Goal: Task Accomplishment & Management: Complete application form

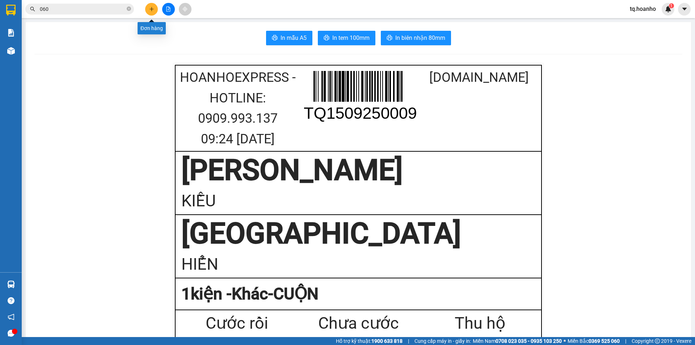
click at [156, 5] on button at bounding box center [151, 9] width 13 height 13
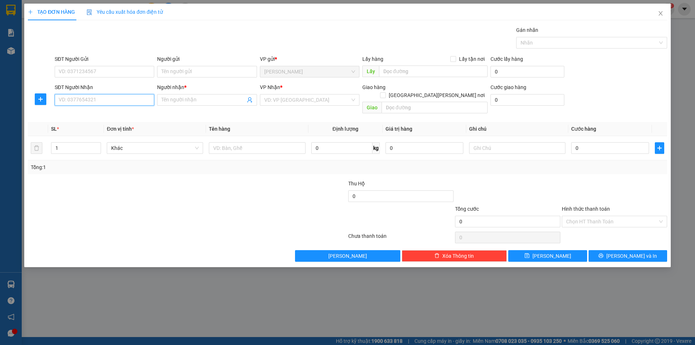
click at [101, 105] on input "SĐT Người Nhận" at bounding box center [104, 100] width 99 height 12
click at [108, 116] on div "0345726950 - TRÂM" at bounding box center [104, 114] width 91 height 8
type input "0345726950"
type input "TRÂM"
type input "0345726950"
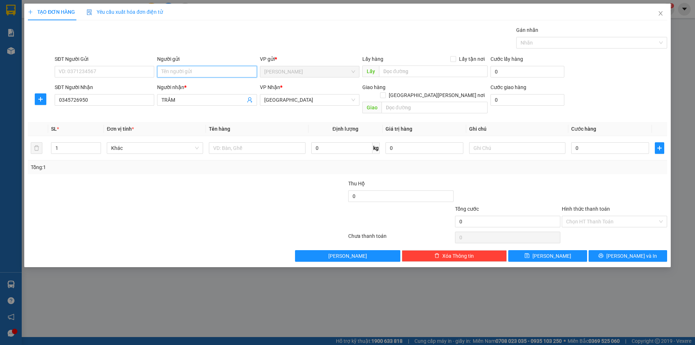
click at [193, 74] on input "Người gửi" at bounding box center [206, 72] width 99 height 12
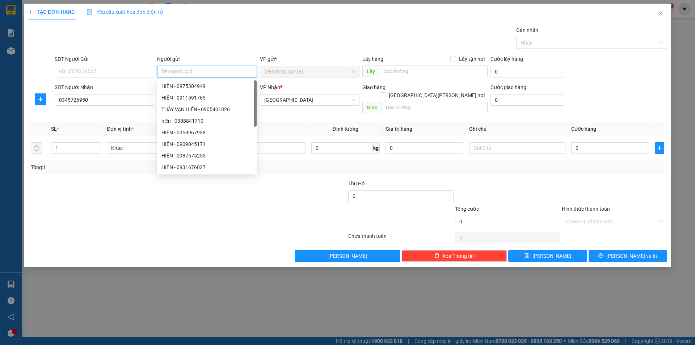
type input "D"
type input "ĐÔNG"
click at [102, 205] on div at bounding box center [133, 217] width 213 height 25
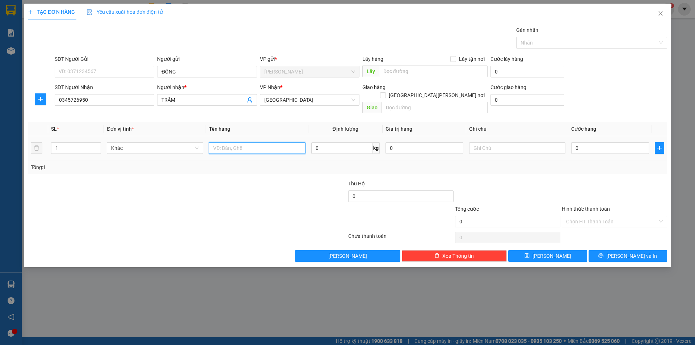
click at [250, 145] on input "text" at bounding box center [257, 148] width 96 height 12
type input "T XỐP"
click at [470, 142] on input "text" at bounding box center [517, 148] width 96 height 12
type input "R/70"
click at [582, 216] on input "Hình thức thanh toán" at bounding box center [612, 221] width 92 height 11
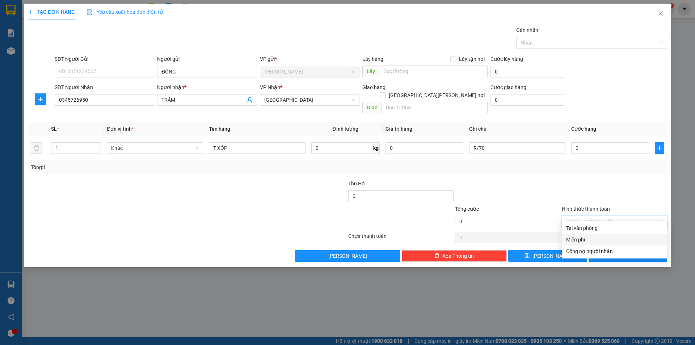
click at [585, 238] on div "Miễn phí" at bounding box center [614, 240] width 97 height 8
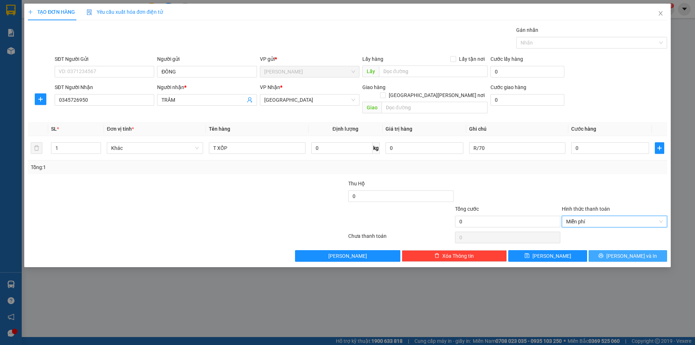
click at [608, 250] on button "[PERSON_NAME] và In" at bounding box center [627, 256] width 79 height 12
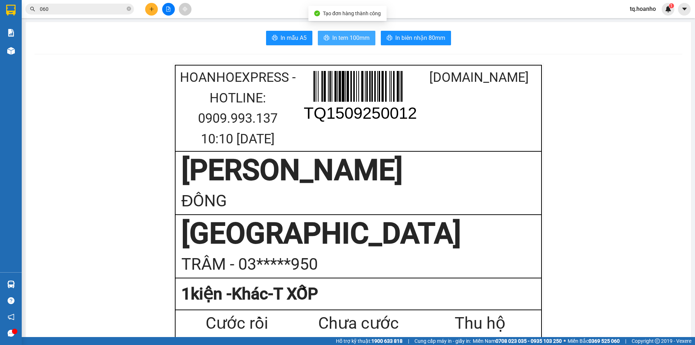
click at [355, 37] on span "In tem 100mm" at bounding box center [350, 37] width 37 height 9
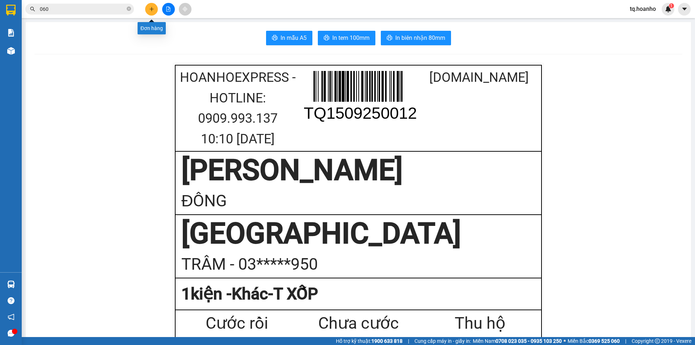
click at [153, 9] on icon "plus" at bounding box center [151, 9] width 5 height 5
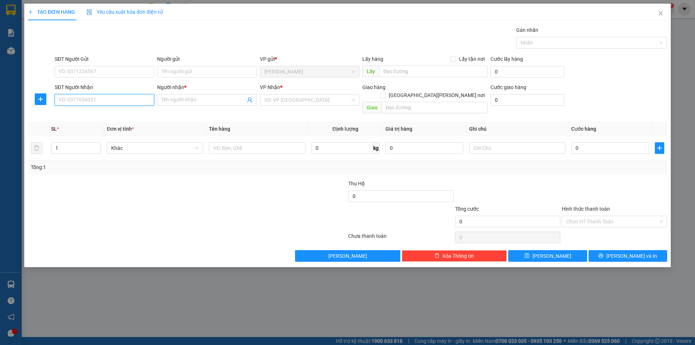
click at [115, 96] on input "SĐT Người Nhận" at bounding box center [104, 100] width 99 height 12
click at [92, 102] on input "091611" at bounding box center [104, 100] width 99 height 12
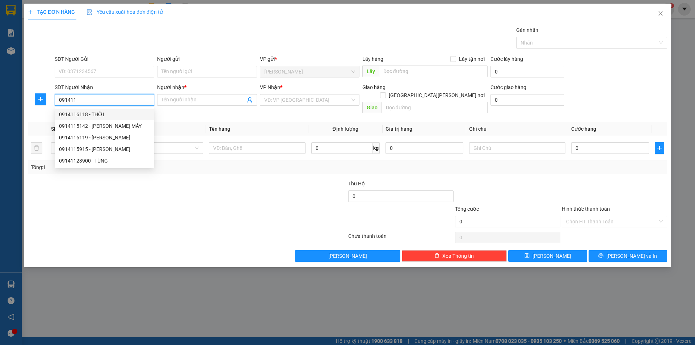
click at [104, 113] on div "0914116118 - THỜI" at bounding box center [104, 114] width 91 height 8
type input "0914116118"
type input "THỜI"
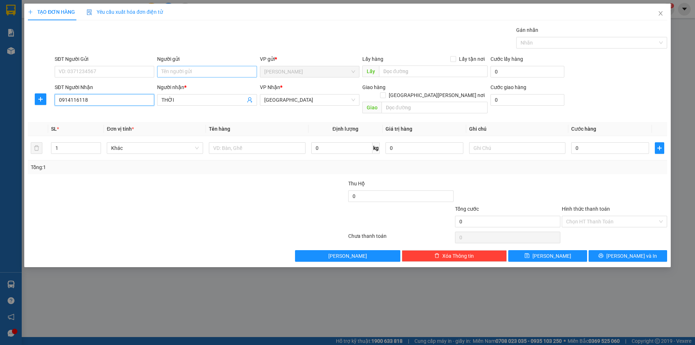
type input "0914116118"
click at [197, 74] on input "Người gửi" at bounding box center [206, 72] width 99 height 12
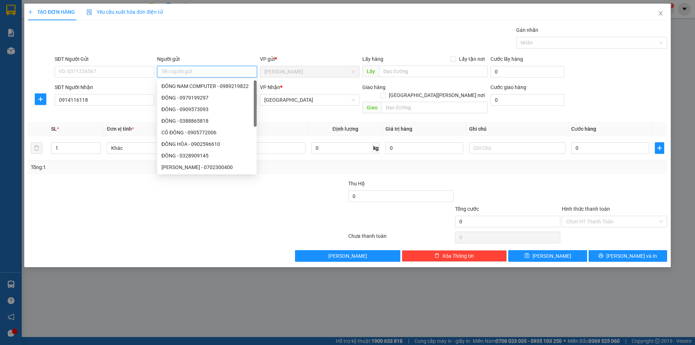
click at [191, 75] on input "Người gửi" at bounding box center [206, 72] width 99 height 12
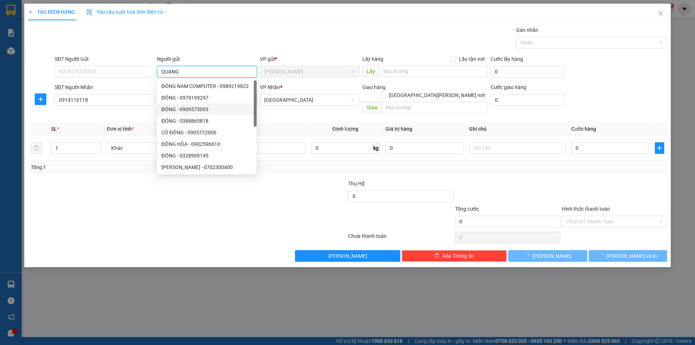
type input "QUANG"
click at [86, 230] on div at bounding box center [187, 237] width 320 height 14
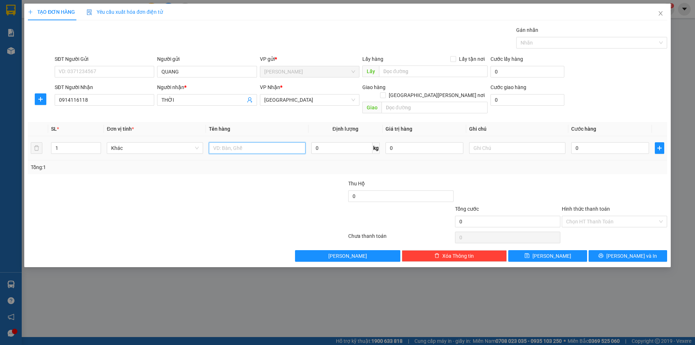
drag, startPoint x: 232, startPoint y: 143, endPoint x: 258, endPoint y: 137, distance: 26.0
click at [233, 142] on input "text" at bounding box center [257, 148] width 96 height 12
type input "T XỐP"
click at [519, 142] on input "text" at bounding box center [517, 148] width 96 height 12
type input "R/70"
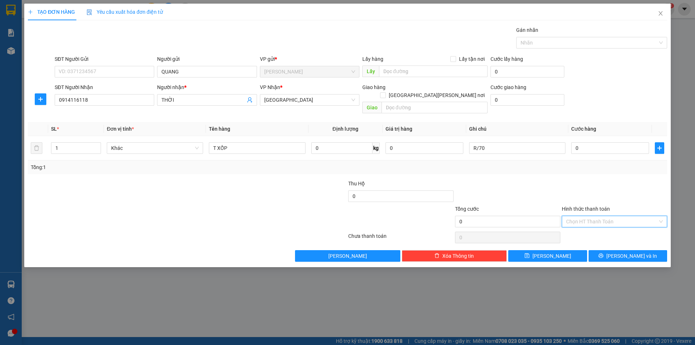
click at [600, 216] on input "Hình thức thanh toán" at bounding box center [612, 221] width 92 height 11
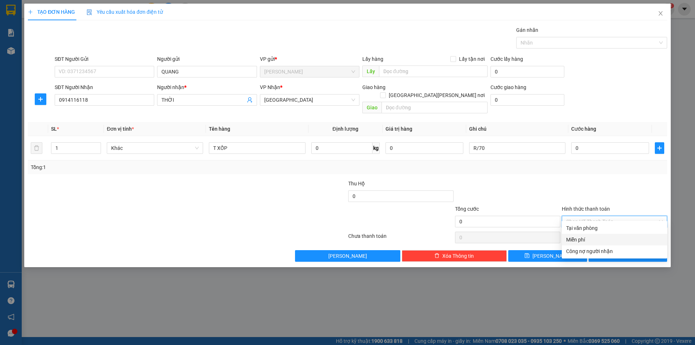
click at [584, 238] on div "Miễn phí" at bounding box center [614, 240] width 97 height 8
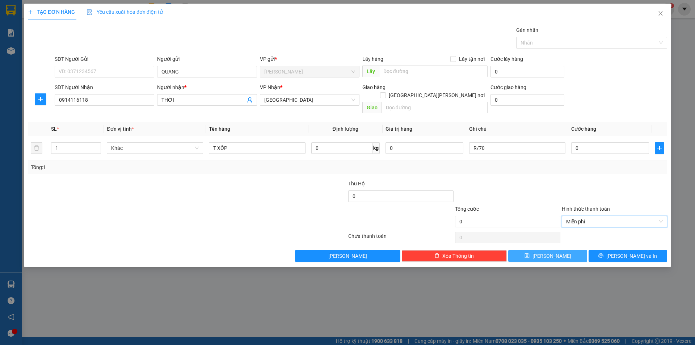
click at [584, 250] on button "[PERSON_NAME]" at bounding box center [547, 256] width 79 height 12
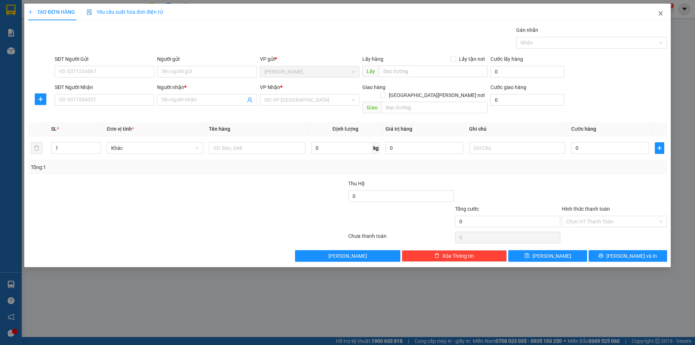
click at [658, 10] on span "Close" at bounding box center [660, 14] width 20 height 20
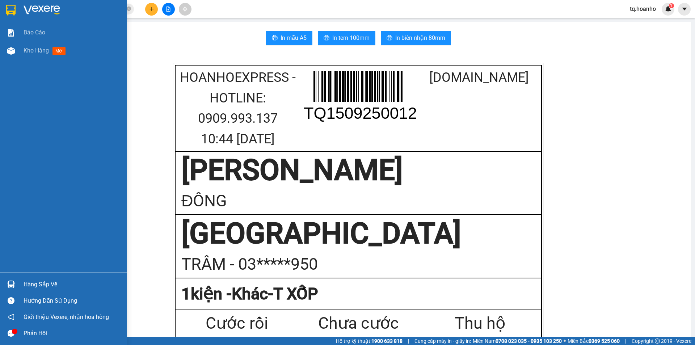
click at [45, 3] on div at bounding box center [63, 12] width 127 height 24
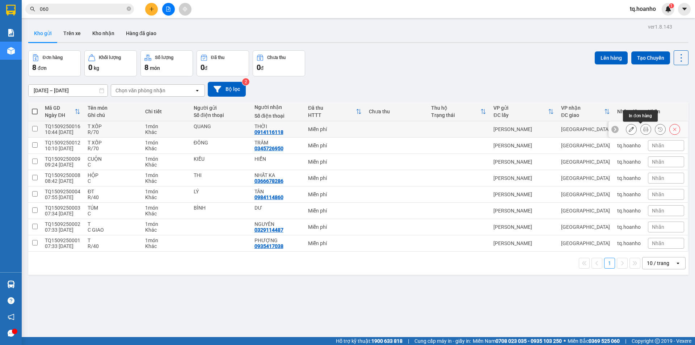
click at [634, 130] on div at bounding box center [653, 129] width 54 height 11
click at [643, 130] on icon at bounding box center [645, 129] width 5 height 5
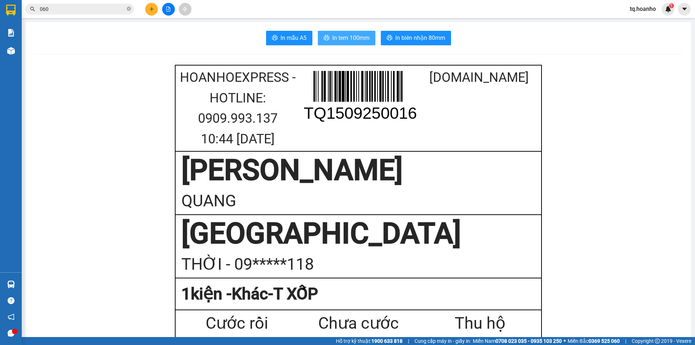
click at [340, 38] on span "In tem 100mm" at bounding box center [350, 37] width 37 height 9
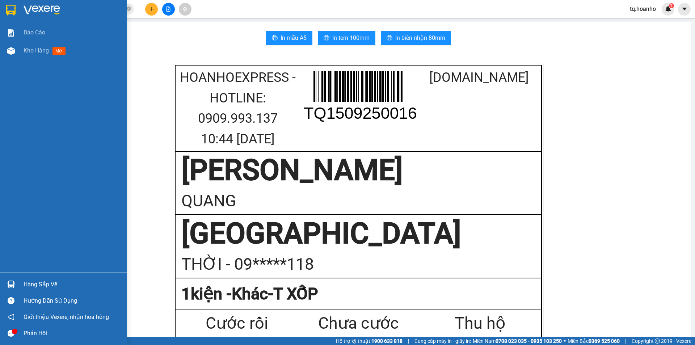
click at [29, 7] on img at bounding box center [42, 10] width 37 height 11
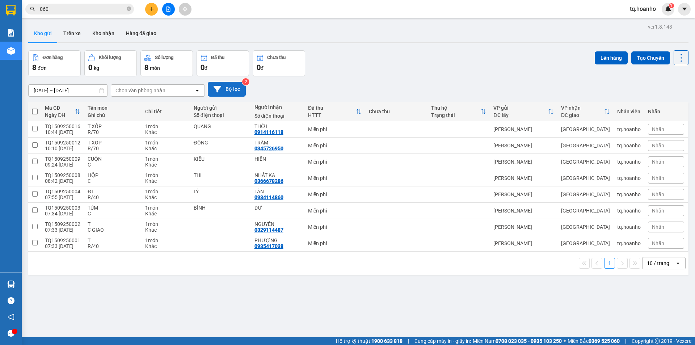
click at [214, 91] on icon at bounding box center [217, 89] width 8 height 8
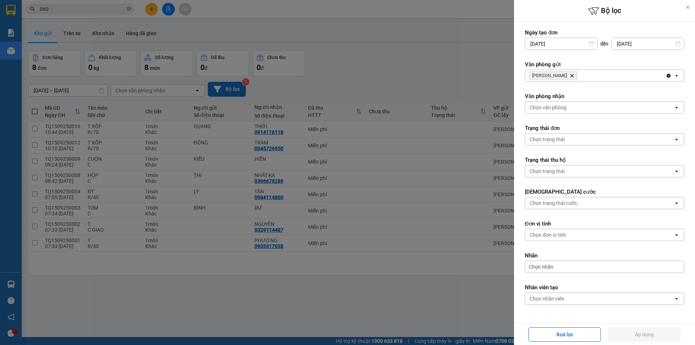
click at [560, 73] on span "TAM QUAN Delete" at bounding box center [553, 75] width 48 height 9
click at [569, 73] on icon "Delete" at bounding box center [571, 75] width 4 height 4
click at [559, 76] on div "Chọn văn phòng" at bounding box center [547, 75] width 37 height 7
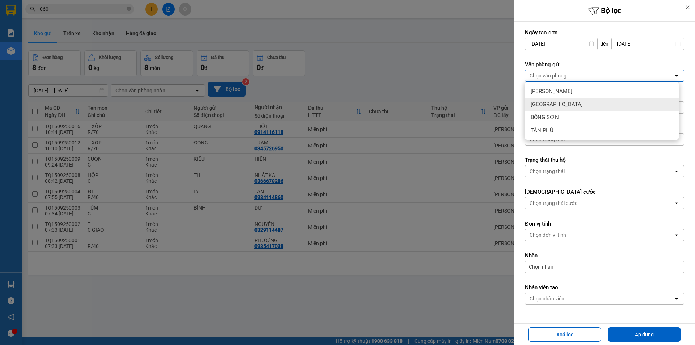
click at [538, 104] on span "[GEOGRAPHIC_DATA]" at bounding box center [556, 104] width 52 height 7
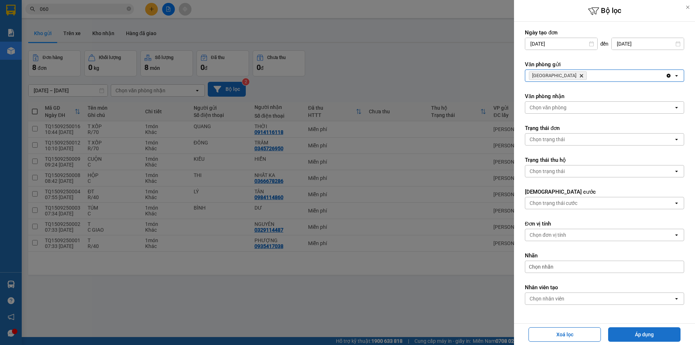
click at [621, 330] on button "Áp dụng" at bounding box center [644, 334] width 72 height 14
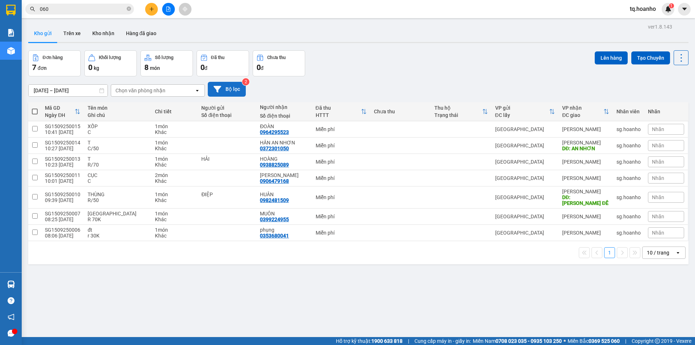
click at [375, 73] on div "Đơn hàng 7 đơn [PERSON_NAME] 0 kg Số [PERSON_NAME] 8 món Đã thu 0 [PERSON_NAME]…" at bounding box center [358, 63] width 660 height 26
click at [150, 9] on icon "plus" at bounding box center [151, 9] width 5 height 5
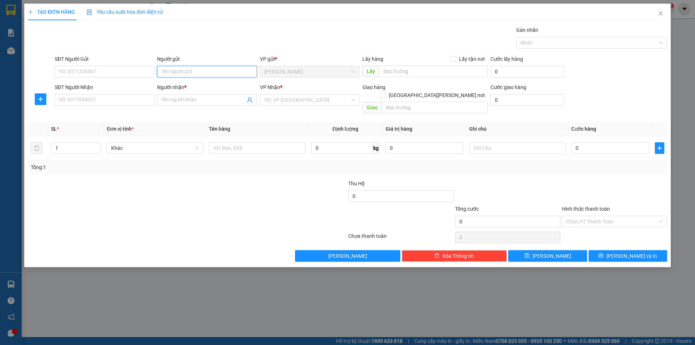
click at [188, 69] on input "Người gửi" at bounding box center [206, 72] width 99 height 12
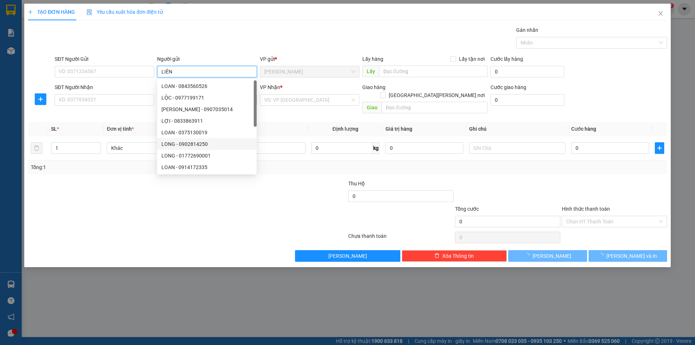
type input "LIÊN"
click at [120, 205] on div at bounding box center [133, 217] width 213 height 25
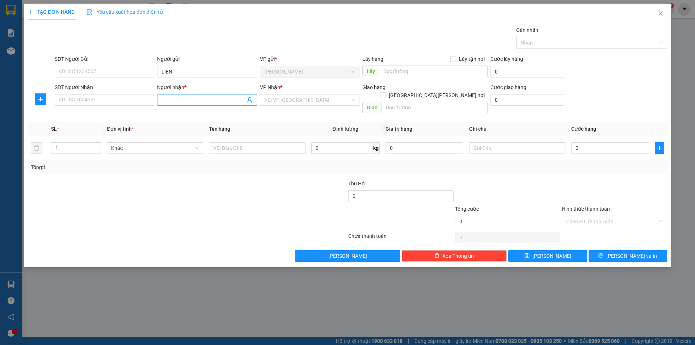
click at [174, 98] on input "Người nhận *" at bounding box center [203, 100] width 84 height 8
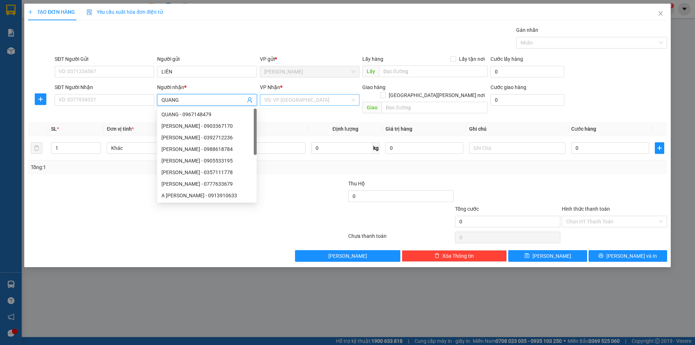
type input "QUANG"
click at [289, 101] on input "search" at bounding box center [307, 99] width 86 height 11
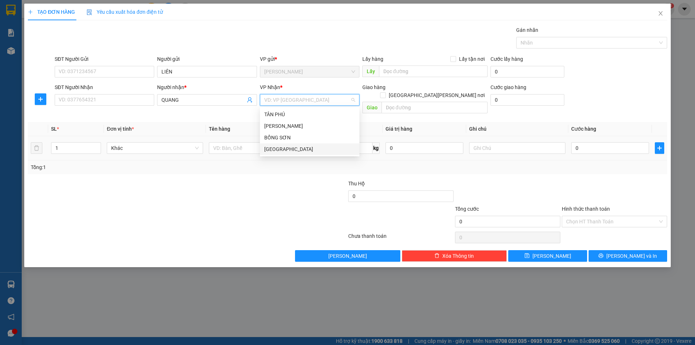
drag, startPoint x: 275, startPoint y: 147, endPoint x: 243, endPoint y: 148, distance: 31.5
click at [267, 147] on div "[GEOGRAPHIC_DATA]" at bounding box center [309, 149] width 91 height 8
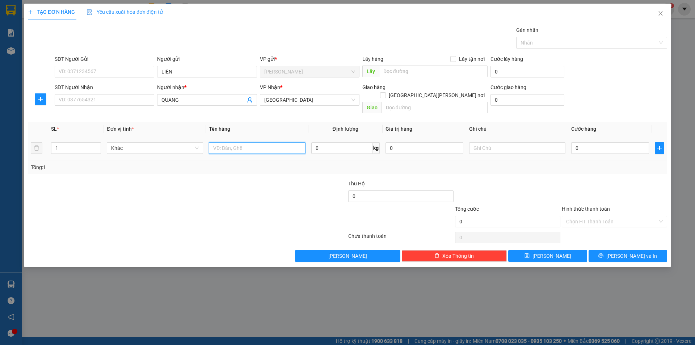
click at [236, 142] on input "text" at bounding box center [257, 148] width 96 height 12
type input "T"
click at [135, 101] on input "SĐT Người Nhận" at bounding box center [104, 100] width 99 height 12
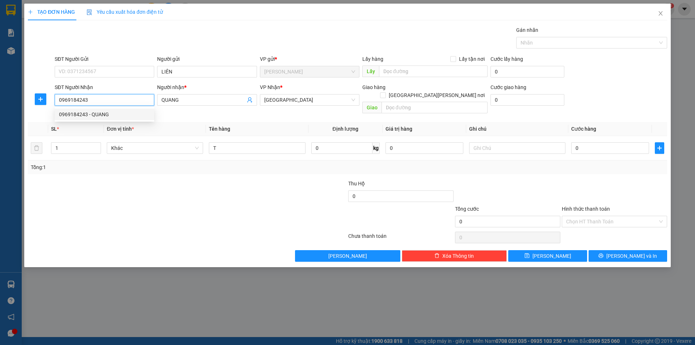
click at [129, 112] on div "0969184243 - QUANG" at bounding box center [104, 114] width 91 height 8
type input "0969184243"
drag, startPoint x: 131, startPoint y: 200, endPoint x: 379, endPoint y: 136, distance: 256.8
click at [152, 192] on form "Thu Hộ 0 Tổng cước 0 Hình thức thanh toán Chọn HT Thanh Toán" at bounding box center [347, 204] width 639 height 51
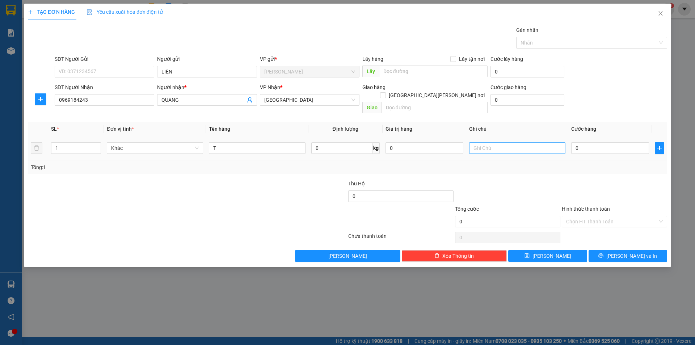
drag, startPoint x: 507, startPoint y: 148, endPoint x: 507, endPoint y: 144, distance: 4.3
click at [507, 147] on td at bounding box center [517, 148] width 102 height 24
click at [507, 144] on input "text" at bounding box center [517, 148] width 96 height 12
type input "R/50"
click at [568, 216] on input "Hình thức thanh toán" at bounding box center [612, 221] width 92 height 11
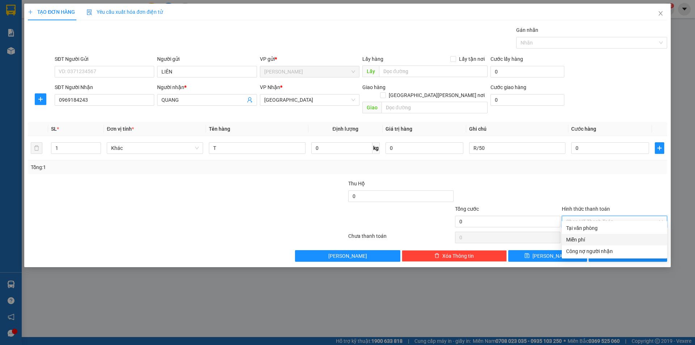
click at [588, 241] on div "Miễn phí" at bounding box center [614, 240] width 97 height 8
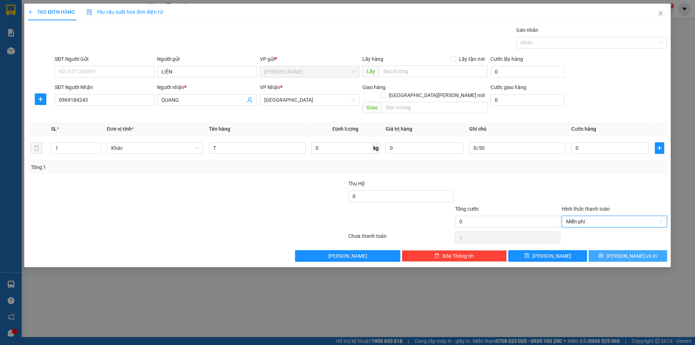
click at [599, 250] on button "[PERSON_NAME] và In" at bounding box center [627, 256] width 79 height 12
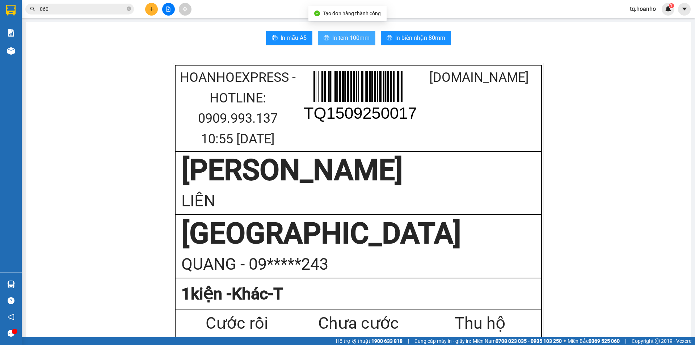
drag, startPoint x: 361, startPoint y: 42, endPoint x: 694, endPoint y: 182, distance: 361.6
click at [370, 43] on button "In tem 100mm" at bounding box center [347, 38] width 58 height 14
click at [190, 140] on div "HoaNhoExpress - Hotline: 0909.993.137 10:55 [DATE]" at bounding box center [237, 108] width 120 height 82
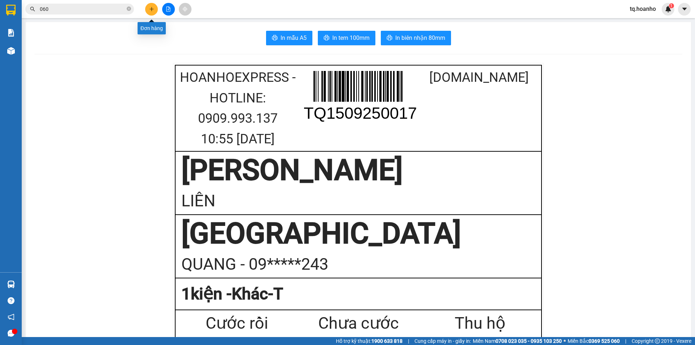
click at [152, 9] on icon "plus" at bounding box center [151, 9] width 0 height 4
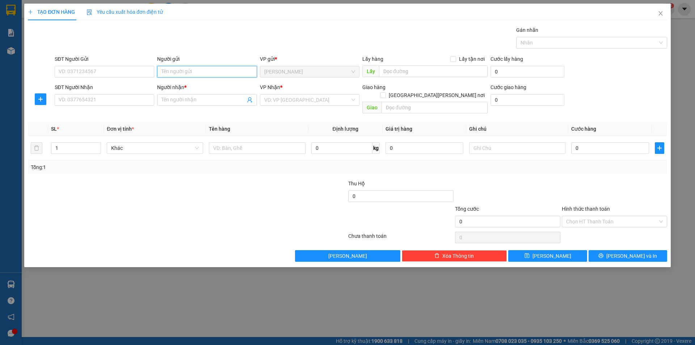
click at [194, 71] on input "Người gửi" at bounding box center [206, 72] width 99 height 12
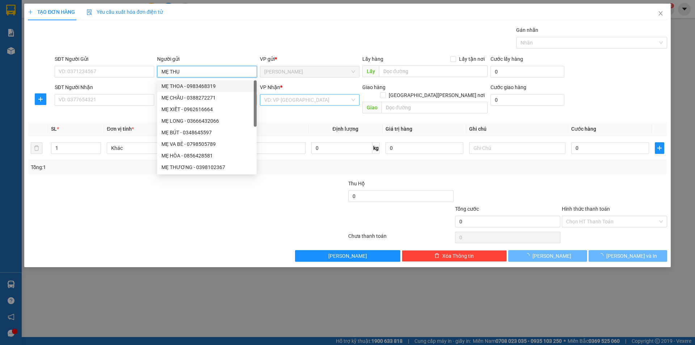
type input "MẸ THU"
click at [273, 105] on input "search" at bounding box center [307, 99] width 86 height 11
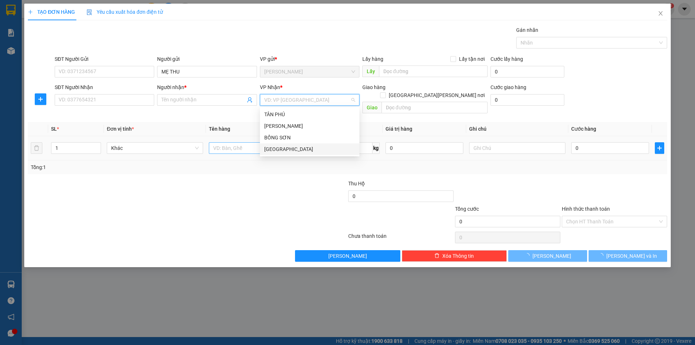
drag, startPoint x: 270, startPoint y: 151, endPoint x: 246, endPoint y: 144, distance: 25.3
click at [268, 151] on div "[GEOGRAPHIC_DATA]" at bounding box center [309, 149] width 91 height 8
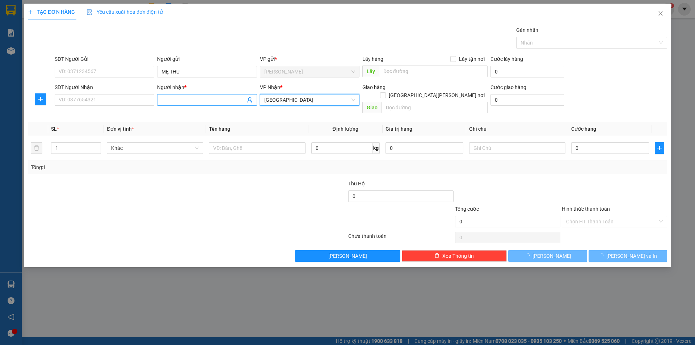
click at [215, 98] on input "Người nhận *" at bounding box center [203, 100] width 84 height 8
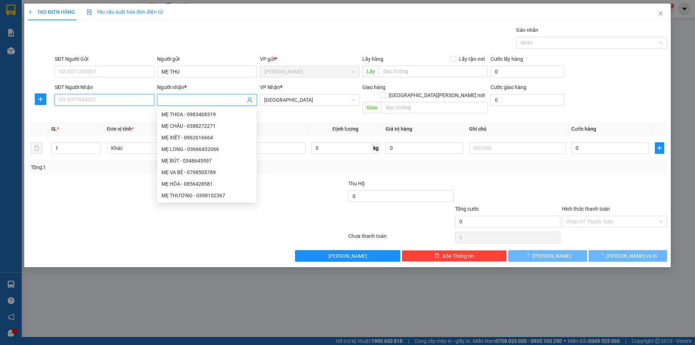
click at [145, 96] on input "SĐT Người Nhận" at bounding box center [104, 100] width 99 height 12
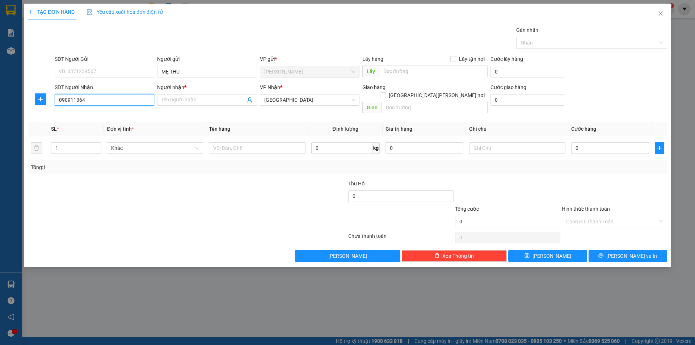
click at [72, 105] on input "090911364" at bounding box center [104, 100] width 99 height 12
type input "0909111364"
click at [109, 117] on div "0909111364 - [PERSON_NAME]" at bounding box center [104, 114] width 91 height 8
type input "KIỀU"
type input "0909111364"
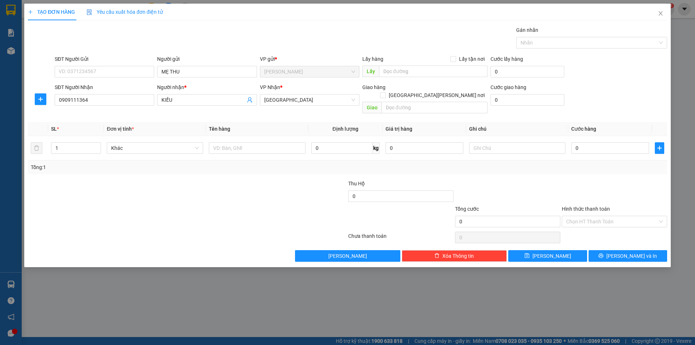
drag, startPoint x: 174, startPoint y: 176, endPoint x: 323, endPoint y: 154, distance: 151.0
click at [200, 167] on div "Transit Pickup Surcharge Ids Transit Deliver Surcharge Ids Transit Deliver Surc…" at bounding box center [347, 144] width 639 height 236
click at [283, 142] on input "text" at bounding box center [257, 148] width 96 height 12
type input "T XỐP"
click at [471, 142] on input "text" at bounding box center [517, 148] width 96 height 12
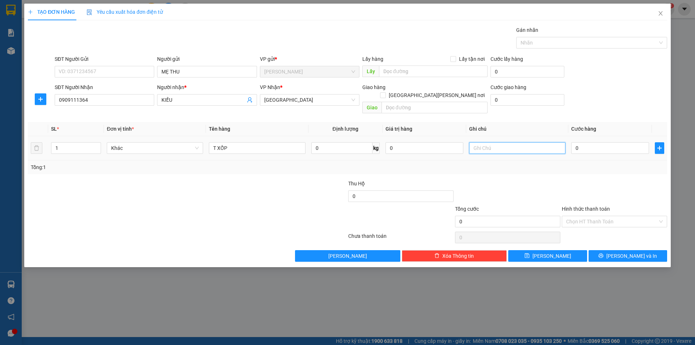
click at [472, 142] on input "text" at bounding box center [517, 148] width 96 height 12
type input "R/80 GIAO"
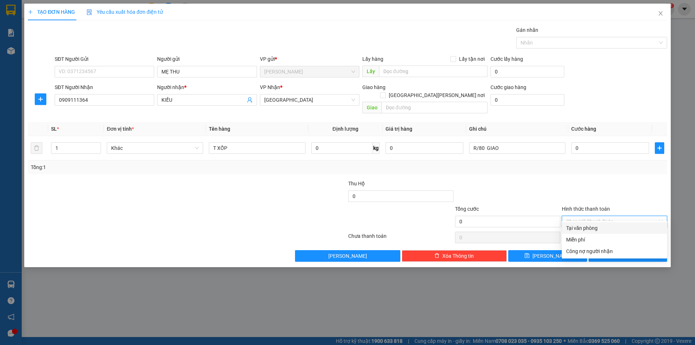
drag, startPoint x: 586, startPoint y: 219, endPoint x: 586, endPoint y: 213, distance: 5.1
click at [586, 219] on div "Chọn HT Thanh Toán" at bounding box center [614, 222] width 105 height 12
click at [587, 216] on input "Hình thức thanh toán" at bounding box center [612, 221] width 92 height 11
drag, startPoint x: 591, startPoint y: 239, endPoint x: 608, endPoint y: 247, distance: 18.8
click at [592, 240] on div "Miễn phí" at bounding box center [614, 240] width 97 height 8
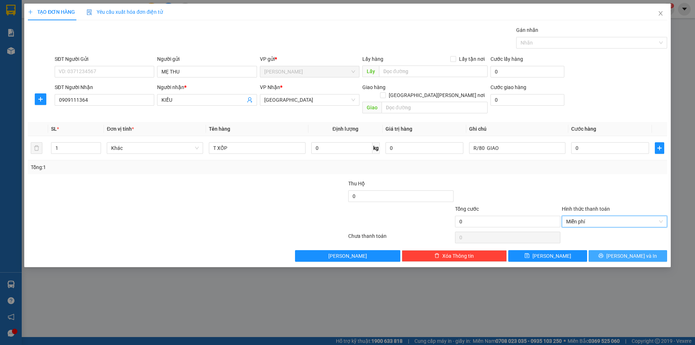
click at [611, 250] on button "[PERSON_NAME] và In" at bounding box center [627, 256] width 79 height 12
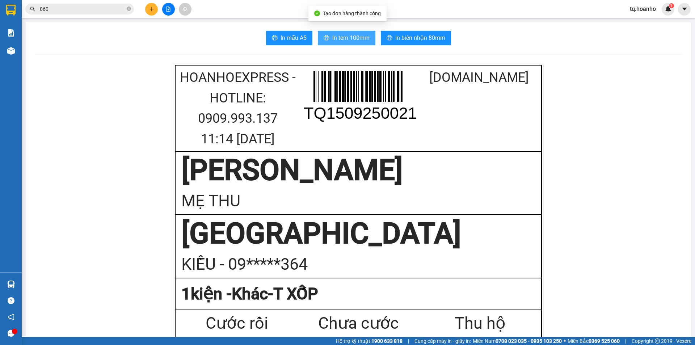
click at [335, 33] on button "In tem 100mm" at bounding box center [347, 38] width 58 height 14
click at [149, 9] on icon "plus" at bounding box center [151, 9] width 5 height 5
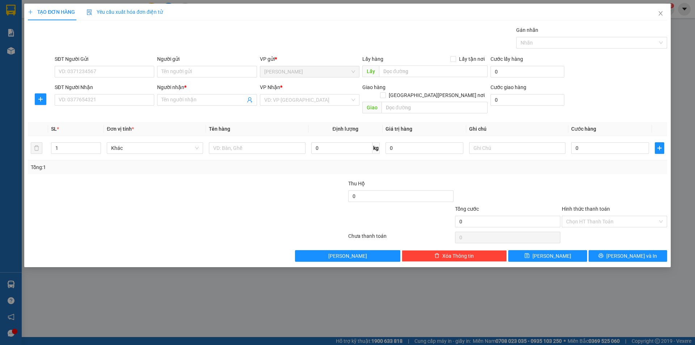
drag, startPoint x: 121, startPoint y: 110, endPoint x: 122, endPoint y: 105, distance: 5.2
click at [121, 109] on div "Transit Pickup Surcharge Ids Transit Deliver Surcharge Ids Transit Deliver Surc…" at bounding box center [347, 144] width 639 height 236
click at [122, 101] on input "SĐT Người Nhận" at bounding box center [104, 100] width 99 height 12
click at [114, 99] on input "SĐT Người Nhận" at bounding box center [104, 100] width 99 height 12
click at [108, 111] on div "0948361200 - [GEOGRAPHIC_DATA]" at bounding box center [104, 114] width 91 height 8
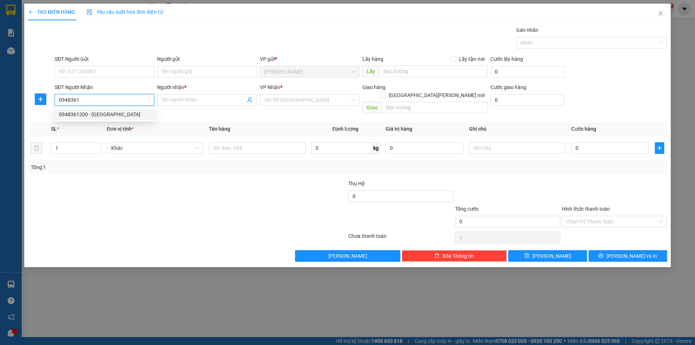
type input "0948361200"
type input "VINH"
type input "0948361200"
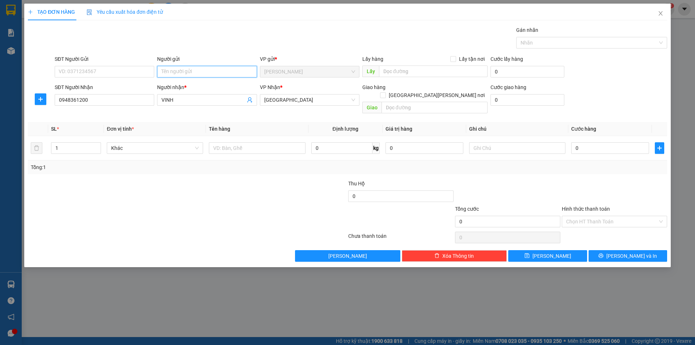
drag, startPoint x: 178, startPoint y: 71, endPoint x: 179, endPoint y: 60, distance: 10.9
click at [178, 69] on input "Người gửi" at bounding box center [206, 72] width 99 height 12
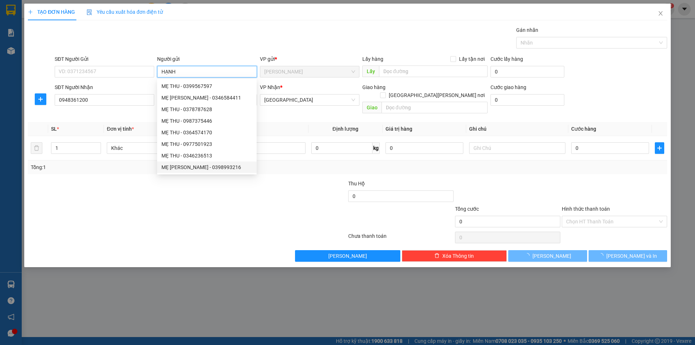
type input "HẠNH"
drag, startPoint x: 94, startPoint y: 269, endPoint x: 189, endPoint y: 190, distance: 123.8
click at [128, 248] on div "TẠO ĐƠN HÀNG Yêu cầu xuất [PERSON_NAME] điện tử Transit Pickup Surcharge Ids Tr…" at bounding box center [347, 172] width 695 height 345
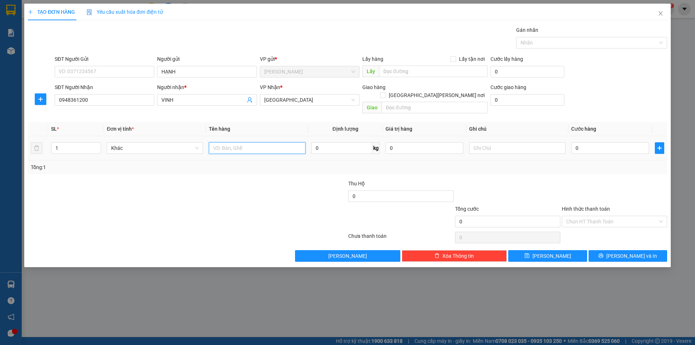
click at [245, 142] on input "text" at bounding box center [257, 148] width 96 height 12
type input "T XỐP"
click at [489, 142] on input "text" at bounding box center [517, 148] width 96 height 12
type input "C"
click at [575, 209] on div "Hình thức thanh toán Chọn HT Thanh Toán" at bounding box center [614, 217] width 105 height 25
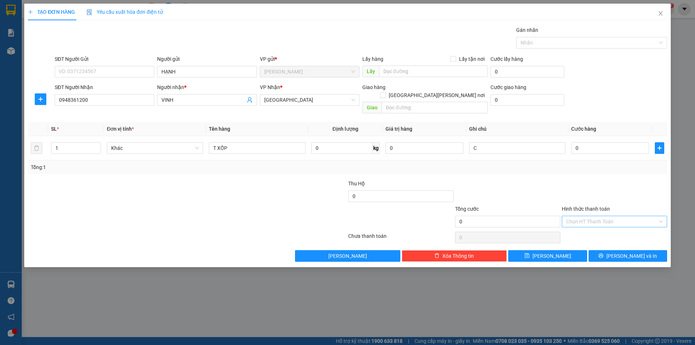
click at [575, 216] on input "Hình thức thanh toán" at bounding box center [612, 221] width 92 height 11
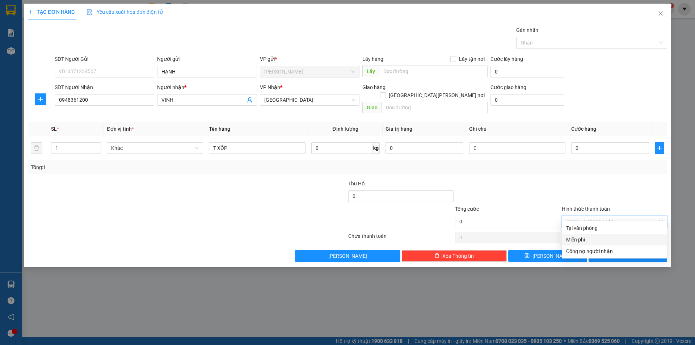
click at [585, 235] on div "Miễn phí" at bounding box center [614, 240] width 105 height 12
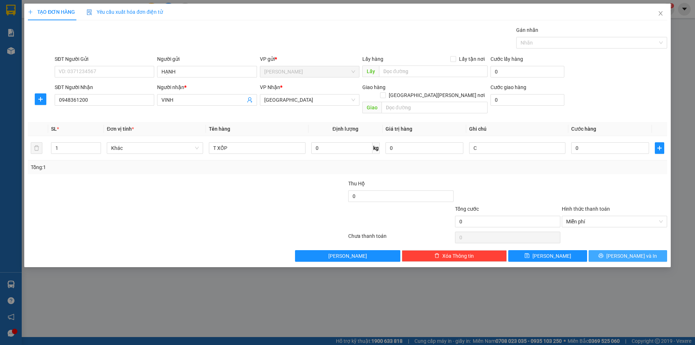
click at [598, 250] on button "[PERSON_NAME] và In" at bounding box center [627, 256] width 79 height 12
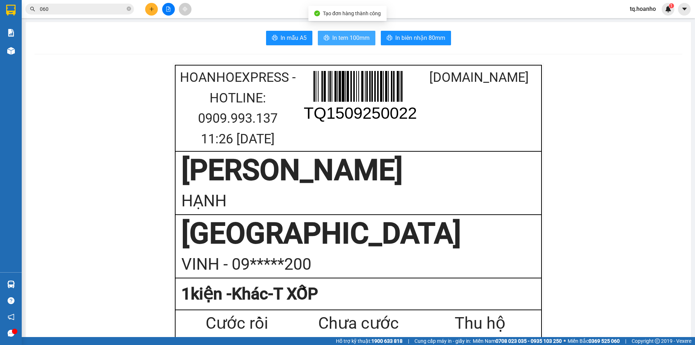
click at [347, 39] on span "In tem 100mm" at bounding box center [350, 37] width 37 height 9
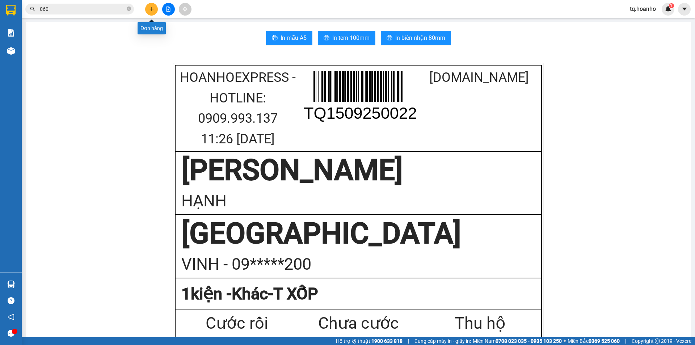
click at [152, 13] on button at bounding box center [151, 9] width 13 height 13
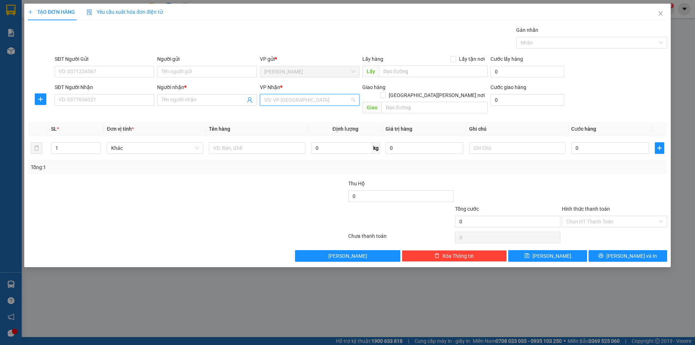
click at [267, 102] on input "search" at bounding box center [307, 99] width 86 height 11
drag, startPoint x: 266, startPoint y: 151, endPoint x: 234, endPoint y: 118, distance: 45.3
click at [264, 150] on div "[GEOGRAPHIC_DATA]" at bounding box center [309, 149] width 91 height 8
click at [204, 73] on input "Người gửi" at bounding box center [206, 72] width 99 height 12
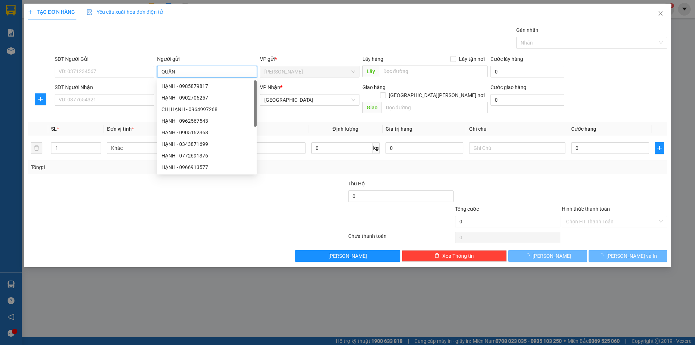
type input "QUÂN"
drag, startPoint x: 64, startPoint y: 270, endPoint x: 258, endPoint y: 112, distance: 250.5
click at [93, 241] on div "TẠO ĐƠN HÀNG Yêu cầu xuất [PERSON_NAME] điện tử Transit Pickup Surcharge Ids Tr…" at bounding box center [347, 172] width 695 height 345
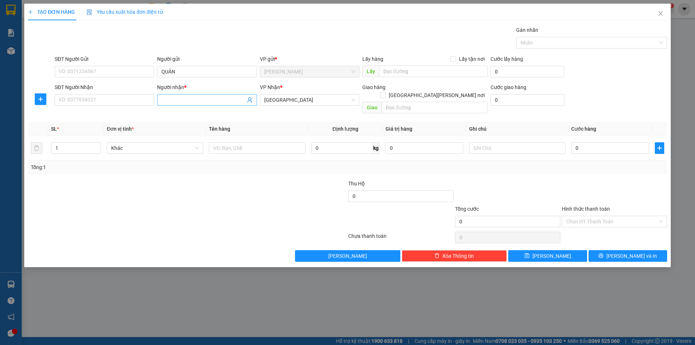
drag, startPoint x: 199, startPoint y: 92, endPoint x: 202, endPoint y: 96, distance: 4.6
click at [202, 96] on div "Người nhận * Tên người nhận" at bounding box center [206, 95] width 99 height 25
click at [202, 96] on span at bounding box center [206, 100] width 99 height 12
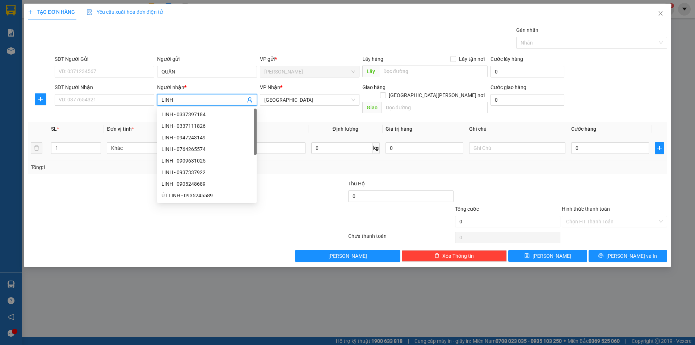
type input "LINH"
drag, startPoint x: 302, startPoint y: 183, endPoint x: 283, endPoint y: 136, distance: 51.1
click at [302, 183] on div at bounding box center [294, 191] width 107 height 25
click at [283, 142] on input "text" at bounding box center [257, 148] width 96 height 12
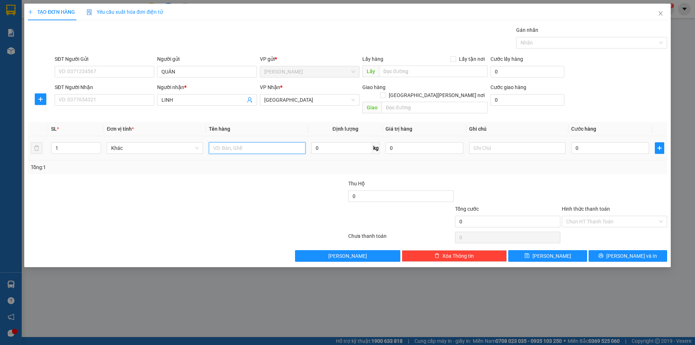
click at [283, 142] on input "text" at bounding box center [257, 148] width 96 height 12
type input "T"
click at [119, 106] on div "SĐT Người Nhận VD: 0377654321" at bounding box center [104, 95] width 99 height 25
click at [118, 101] on input "SĐT Người Nhận" at bounding box center [104, 100] width 99 height 12
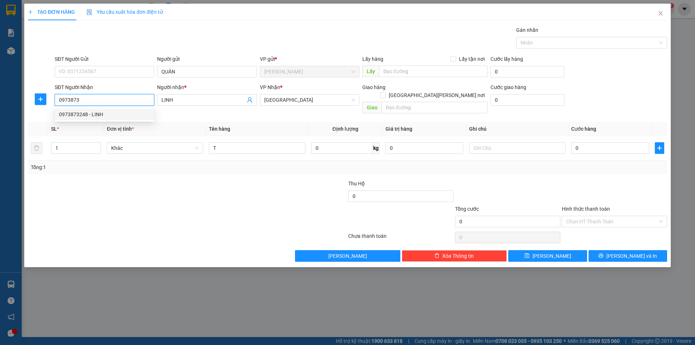
click at [97, 114] on div "0973873248 - LINH" at bounding box center [104, 114] width 91 height 8
type input "0973873248"
drag, startPoint x: 156, startPoint y: 183, endPoint x: 422, endPoint y: 161, distance: 267.2
click at [194, 181] on div at bounding box center [133, 191] width 213 height 25
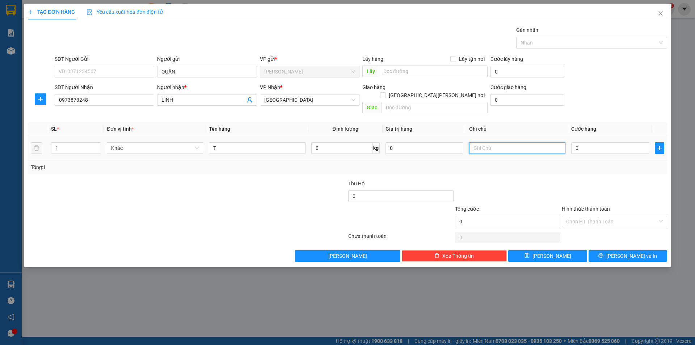
click at [490, 142] on input "text" at bounding box center [517, 148] width 96 height 12
type input "R/30"
click at [597, 217] on input "Hình thức thanh toán" at bounding box center [612, 221] width 92 height 11
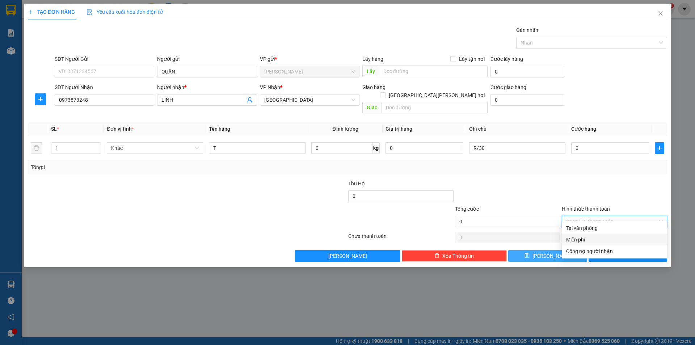
drag, startPoint x: 576, startPoint y: 238, endPoint x: 582, endPoint y: 246, distance: 10.3
click at [579, 238] on div "Miễn phí" at bounding box center [614, 240] width 97 height 8
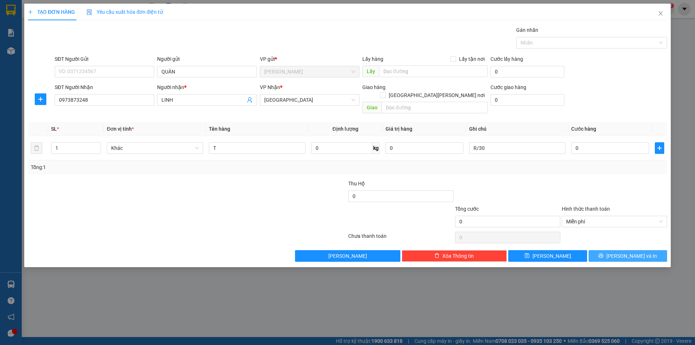
click at [590, 252] on button "[PERSON_NAME] và In" at bounding box center [627, 256] width 79 height 12
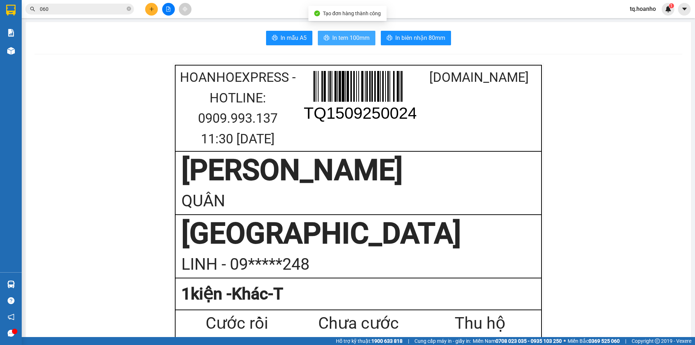
click at [342, 38] on span "In tem 100mm" at bounding box center [350, 37] width 37 height 9
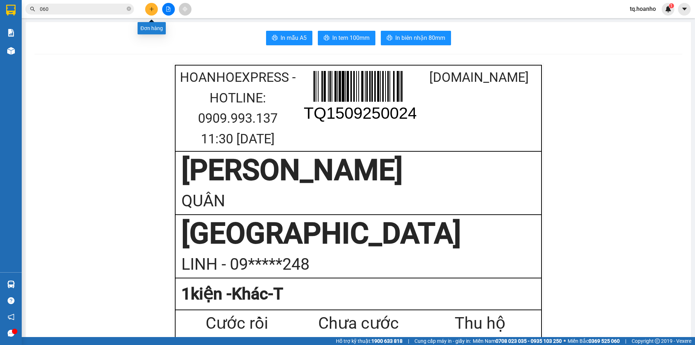
click at [152, 8] on icon "plus" at bounding box center [151, 9] width 0 height 4
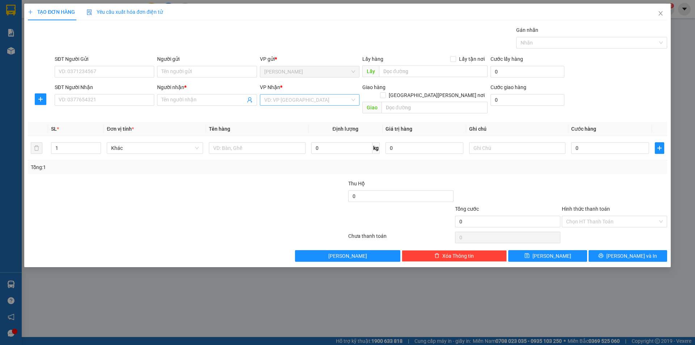
click at [309, 102] on input "search" at bounding box center [307, 99] width 86 height 11
click at [279, 146] on div "[GEOGRAPHIC_DATA]" at bounding box center [309, 149] width 91 height 8
click at [210, 142] on input "text" at bounding box center [257, 148] width 96 height 12
click at [218, 75] on input "Người gửi" at bounding box center [206, 72] width 99 height 12
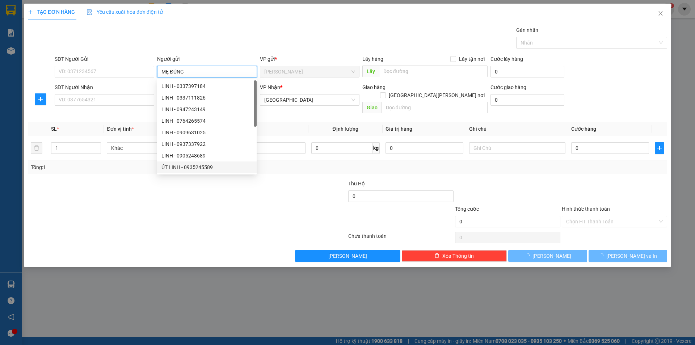
type input "MẸ ĐÚNG"
drag, startPoint x: 128, startPoint y: 217, endPoint x: 124, endPoint y: 214, distance: 5.1
click at [127, 217] on div at bounding box center [133, 217] width 213 height 25
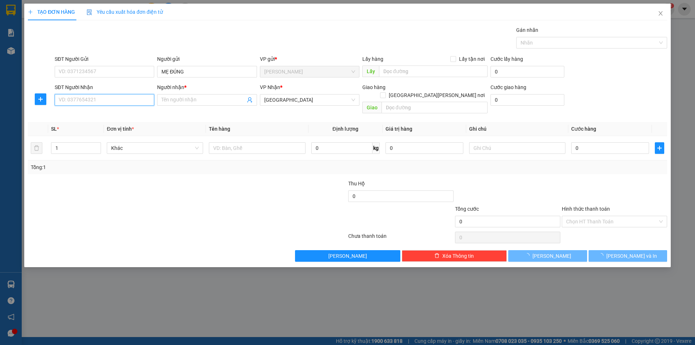
click at [121, 99] on input "SĐT Người Nhận" at bounding box center [104, 100] width 99 height 12
click at [233, 104] on span at bounding box center [206, 100] width 99 height 12
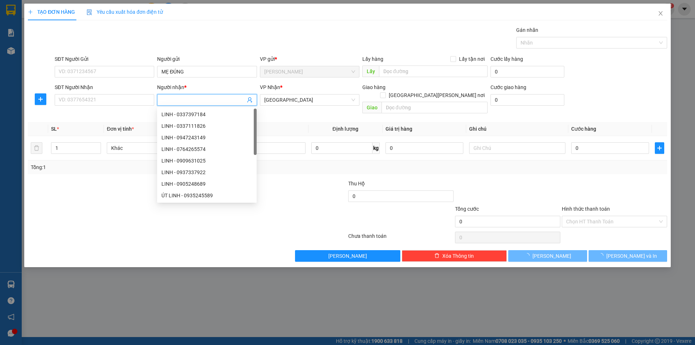
click at [232, 99] on input "Người nhận *" at bounding box center [203, 100] width 84 height 8
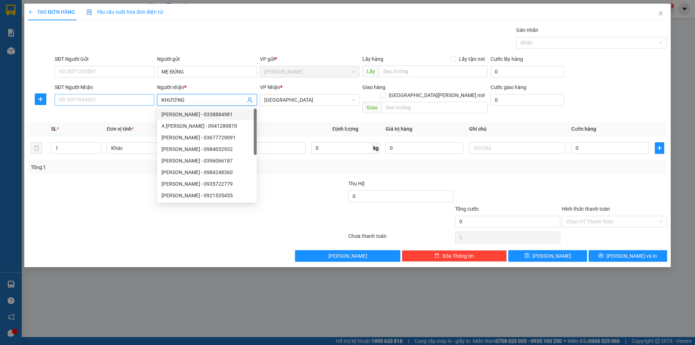
type input "KHƯƠNG"
click at [119, 105] on input "SĐT Người Nhận" at bounding box center [104, 100] width 99 height 12
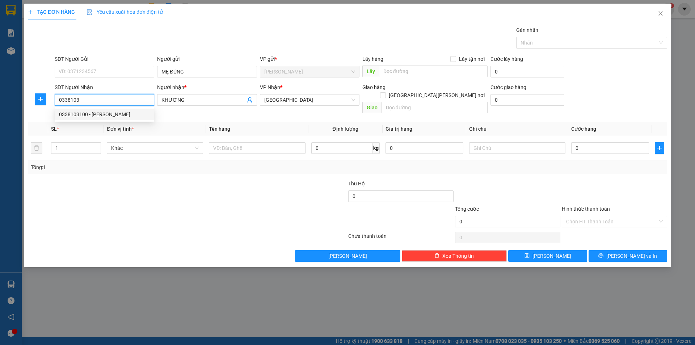
click at [121, 111] on div "0338103100 - [PERSON_NAME]" at bounding box center [104, 114] width 91 height 8
type input "0338103100"
click at [141, 167] on div "Transit Pickup Surcharge Ids Transit Deliver Surcharge Ids Transit Deliver Surc…" at bounding box center [347, 144] width 639 height 236
click at [260, 147] on div at bounding box center [257, 148] width 96 height 14
click at [259, 146] on div at bounding box center [257, 148] width 96 height 14
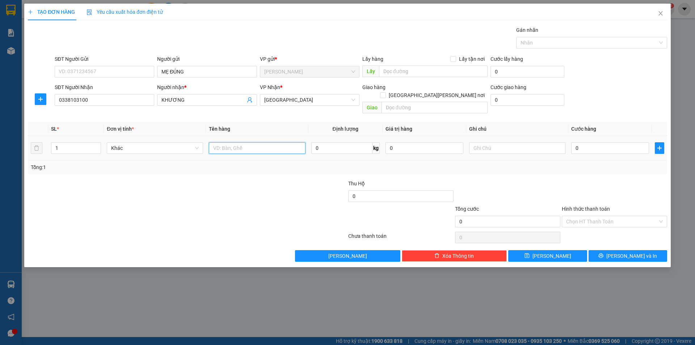
click at [258, 144] on input "text" at bounding box center [257, 148] width 96 height 12
type input "T XỐP"
click at [468, 139] on td at bounding box center [517, 148] width 102 height 24
click at [473, 142] on input "text" at bounding box center [517, 148] width 96 height 12
type input "R/100"
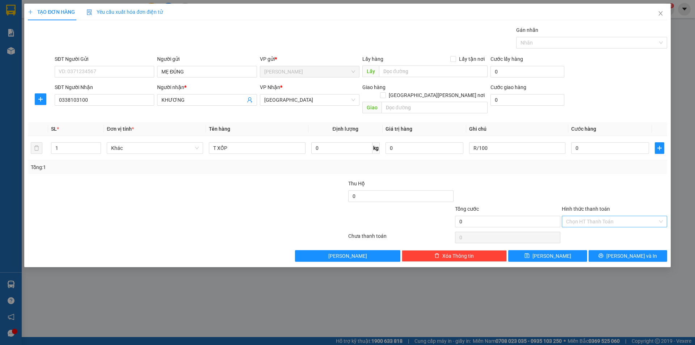
click at [597, 216] on input "Hình thức thanh toán" at bounding box center [612, 221] width 92 height 11
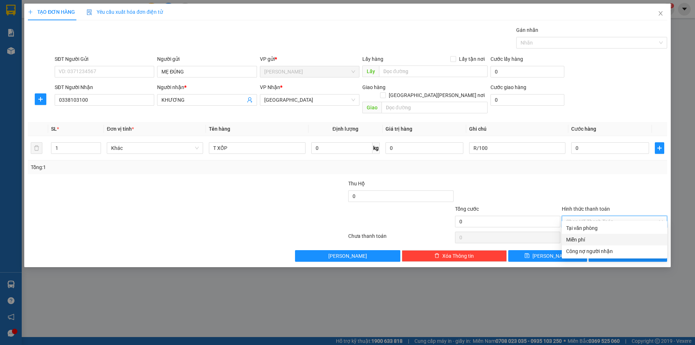
drag, startPoint x: 593, startPoint y: 233, endPoint x: 598, endPoint y: 246, distance: 13.6
click at [593, 238] on div "[PERSON_NAME] Miễn phí Công nợ người [PERSON_NAME]" at bounding box center [614, 239] width 105 height 35
click at [595, 243] on div "Miễn phí" at bounding box center [614, 240] width 97 height 8
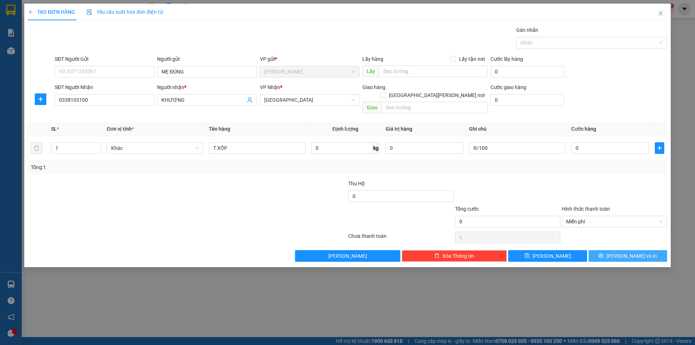
click at [600, 250] on button "[PERSON_NAME] và In" at bounding box center [627, 256] width 79 height 12
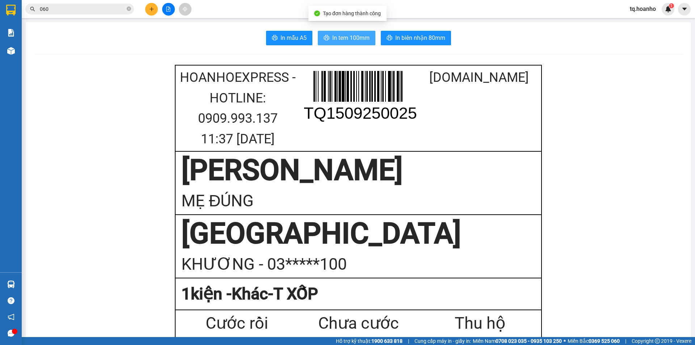
click at [332, 33] on button "In tem 100mm" at bounding box center [347, 38] width 58 height 14
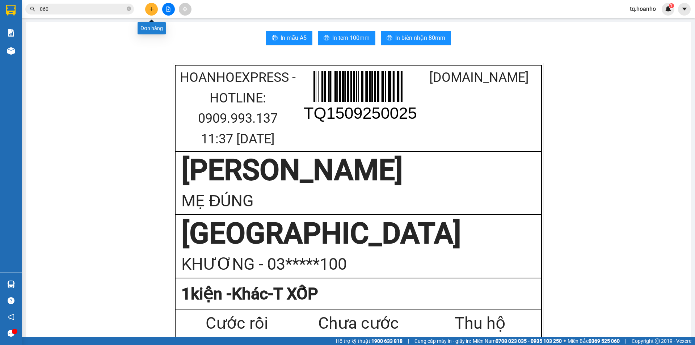
click at [154, 12] on button at bounding box center [151, 9] width 13 height 13
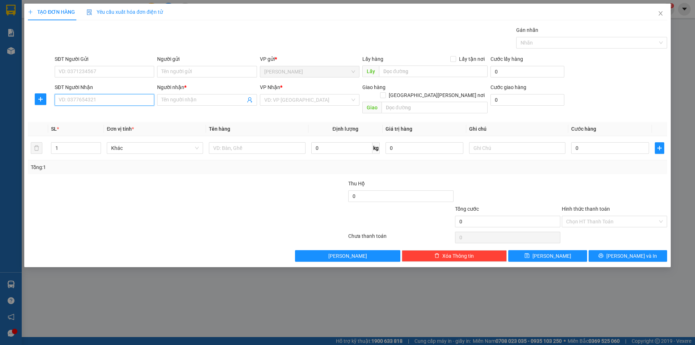
click at [136, 102] on input "SĐT Người Nhận" at bounding box center [104, 100] width 99 height 12
type input "0"
click at [114, 111] on div "0334777530 - [PERSON_NAME]" at bounding box center [104, 114] width 91 height 8
type input "0334777530"
type input "DUNG"
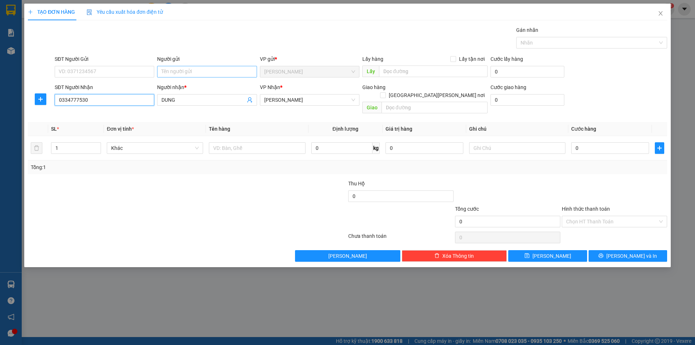
type input "0334777530"
click at [189, 71] on input "Người gửi" at bounding box center [206, 72] width 99 height 12
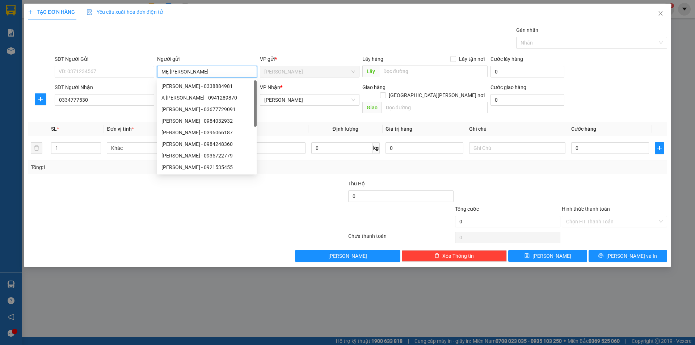
type input "MẸ [PERSON_NAME]"
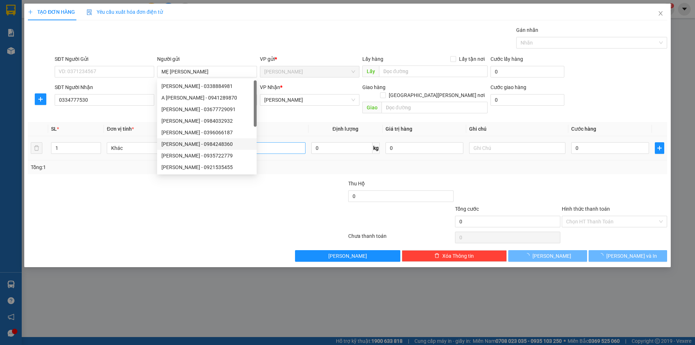
drag, startPoint x: 25, startPoint y: 274, endPoint x: 236, endPoint y: 136, distance: 252.1
click at [96, 231] on div "TẠO ĐƠN HÀNG Yêu cầu xuất [PERSON_NAME] điện tử Transit Pickup Surcharge Ids Tr…" at bounding box center [347, 172] width 695 height 345
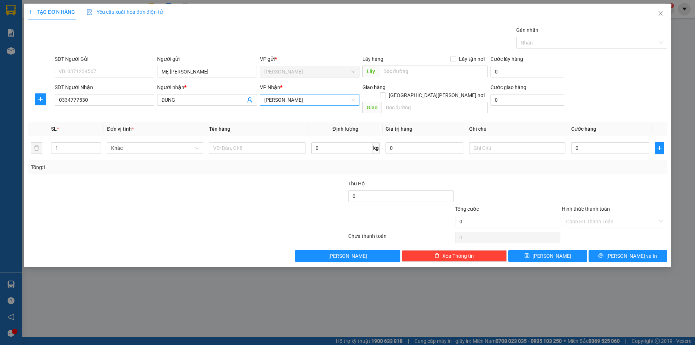
click at [295, 104] on span "[PERSON_NAME]" at bounding box center [309, 99] width 91 height 11
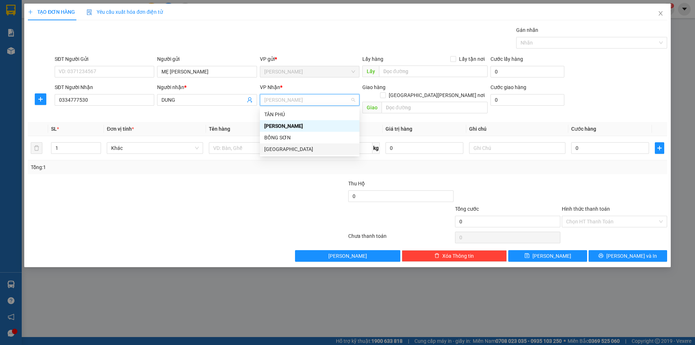
click at [280, 149] on div "[GEOGRAPHIC_DATA]" at bounding box center [309, 149] width 91 height 8
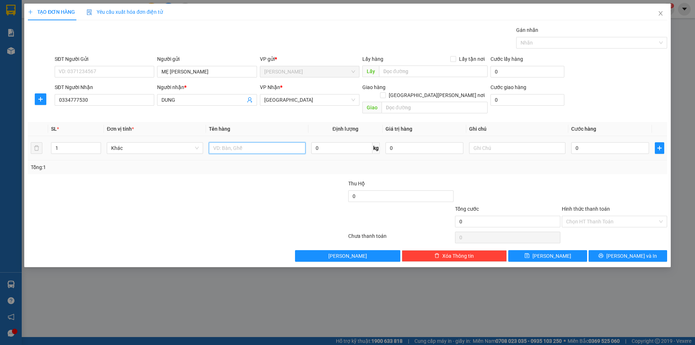
click at [249, 142] on input "text" at bounding box center [257, 148] width 96 height 12
click at [245, 143] on input "text" at bounding box center [257, 148] width 96 height 12
click at [243, 142] on input "text" at bounding box center [257, 148] width 96 height 12
type input "T XỐP"
click at [481, 142] on input "text" at bounding box center [517, 148] width 96 height 12
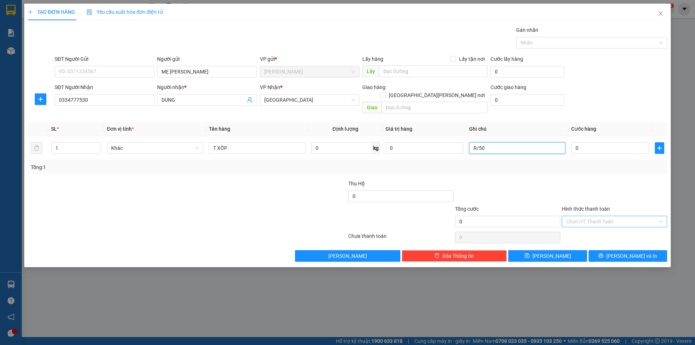
type input "R/50"
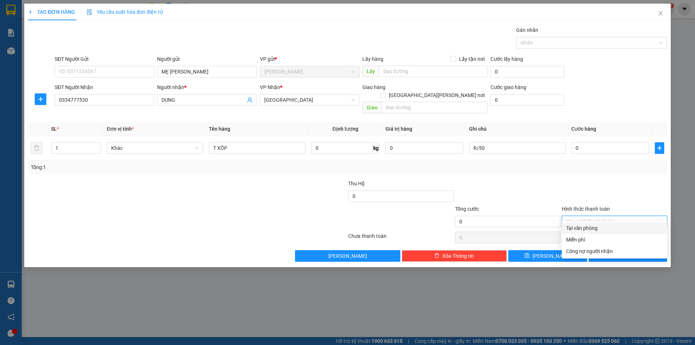
click at [588, 216] on input "Hình thức thanh toán" at bounding box center [612, 221] width 92 height 11
click at [575, 235] on div "Miễn phí" at bounding box center [614, 240] width 105 height 12
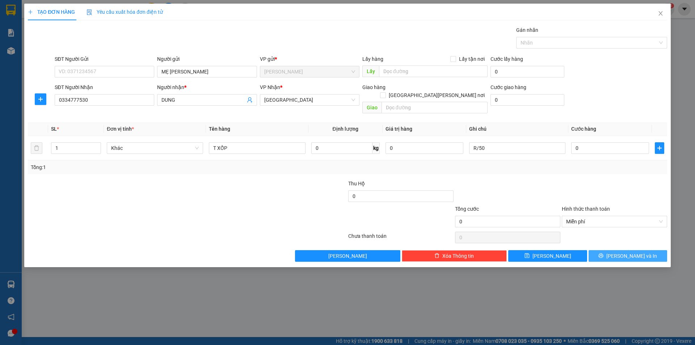
click at [591, 250] on button "[PERSON_NAME] và In" at bounding box center [627, 256] width 79 height 12
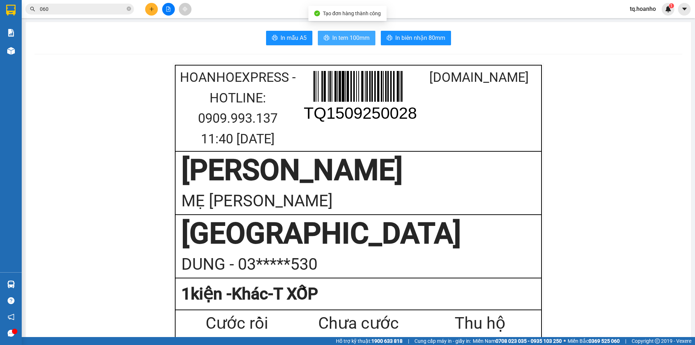
click at [365, 39] on span "In tem 100mm" at bounding box center [350, 37] width 37 height 9
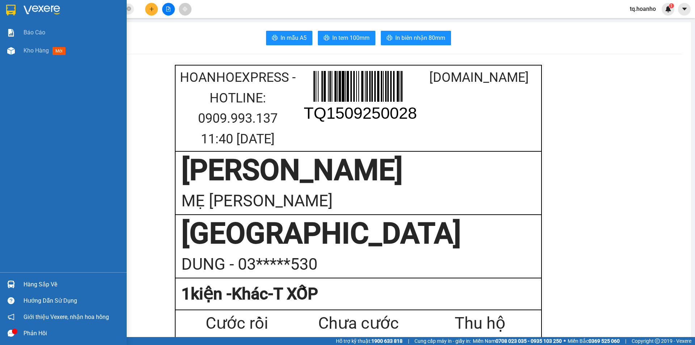
click at [39, 9] on img at bounding box center [42, 10] width 37 height 11
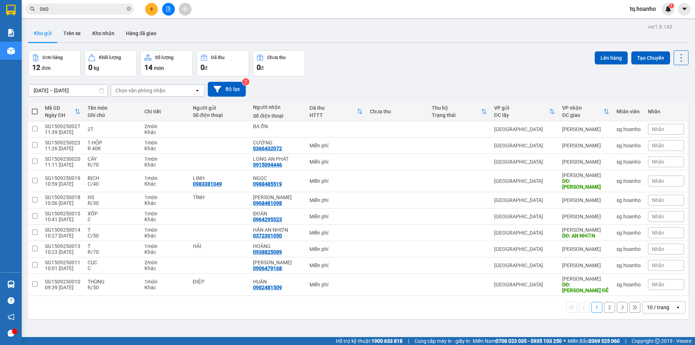
click at [403, 86] on div "[DATE] – [DATE] Press the down arrow key to interact with the calendar and sele…" at bounding box center [358, 89] width 660 height 15
click at [224, 89] on button "Bộ lọc" at bounding box center [227, 89] width 38 height 15
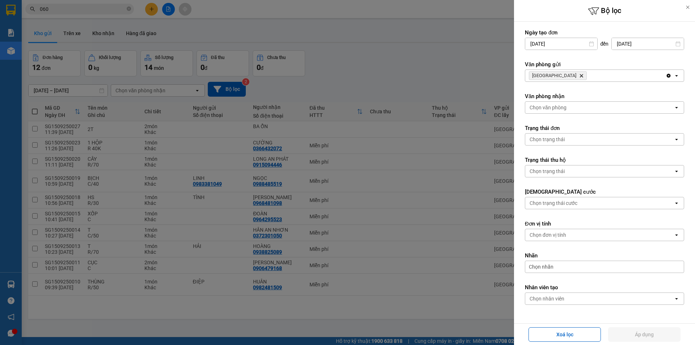
click at [558, 75] on span "SÀI GÒN Delete" at bounding box center [558, 75] width 58 height 9
click at [579, 74] on icon "Delete" at bounding box center [581, 75] width 4 height 4
click at [557, 74] on div "Chọn văn phòng" at bounding box center [547, 75] width 37 height 7
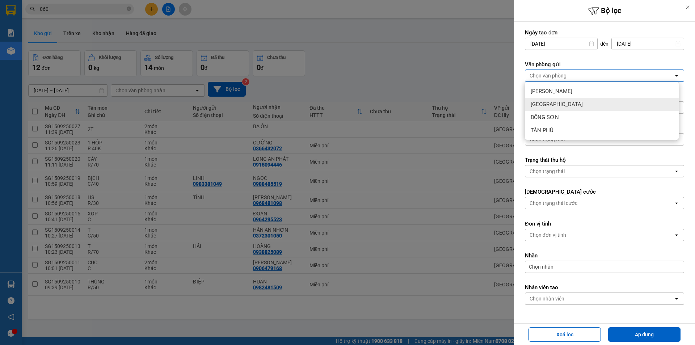
click at [558, 106] on div "[GEOGRAPHIC_DATA]" at bounding box center [602, 104] width 154 height 13
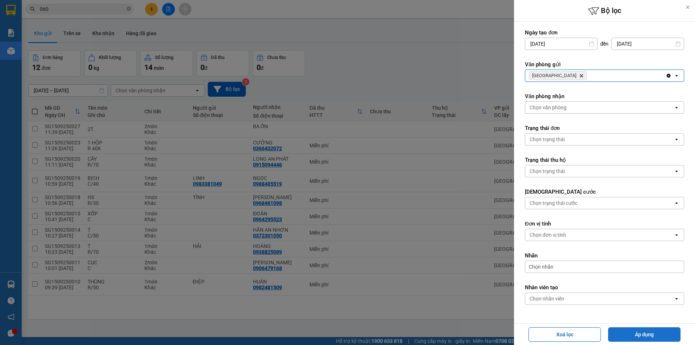
click at [635, 328] on button "Áp dụng" at bounding box center [644, 334] width 72 height 14
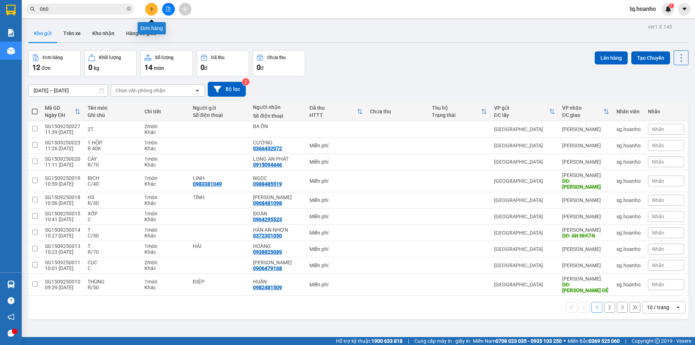
click at [151, 5] on button at bounding box center [151, 9] width 13 height 13
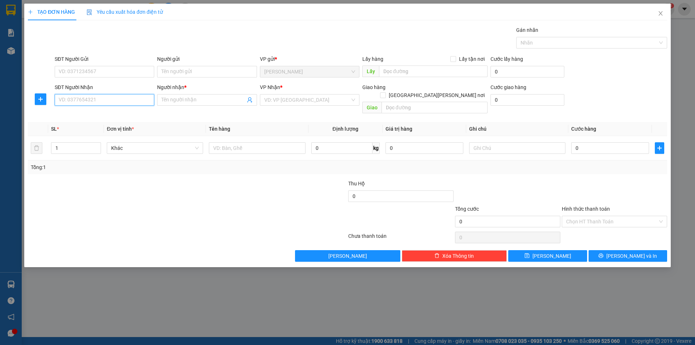
click at [134, 98] on input "SĐT Người Nhận" at bounding box center [104, 100] width 99 height 12
click at [120, 103] on input "SĐT Người Nhận" at bounding box center [104, 100] width 99 height 12
click at [100, 114] on div "0338380358 - TÂN" at bounding box center [104, 114] width 91 height 8
type input "0338380358"
type input "TÂN"
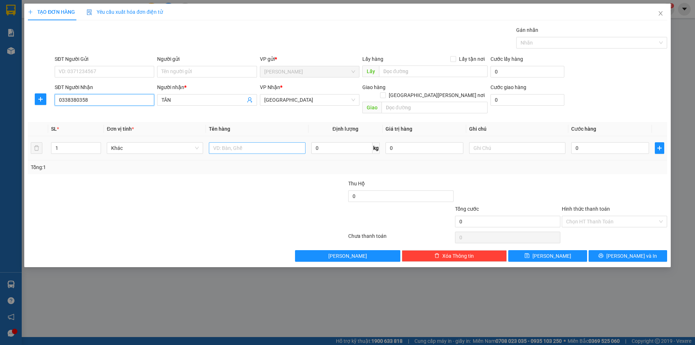
type input "0338380358"
click at [237, 142] on input "text" at bounding box center [257, 148] width 96 height 12
type input "T XỐP"
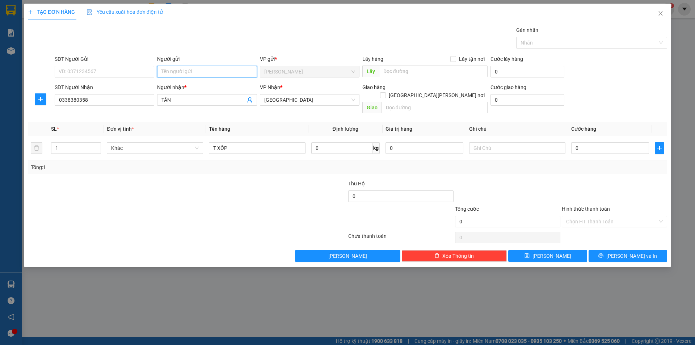
click at [227, 75] on input "Người gửi" at bounding box center [206, 72] width 99 height 12
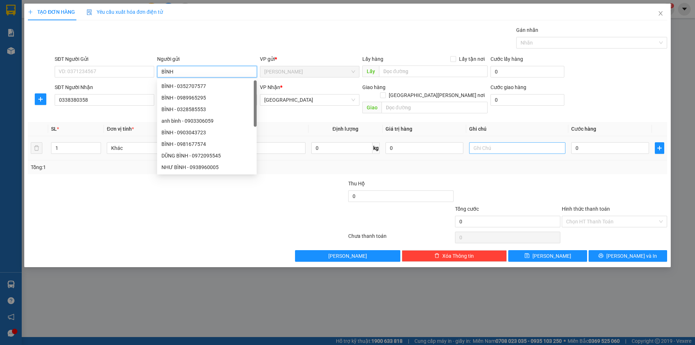
type input "BÌNH"
click at [502, 142] on input "text" at bounding box center [517, 148] width 96 height 12
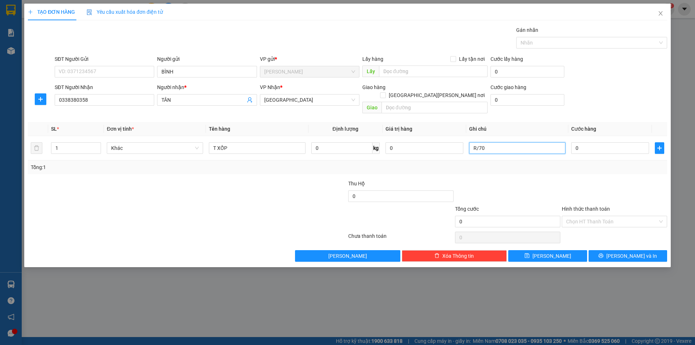
type input "R/70"
click at [575, 206] on div "Hình thức thanh toán" at bounding box center [614, 210] width 105 height 11
click at [576, 216] on input "Hình thức thanh toán" at bounding box center [612, 221] width 92 height 11
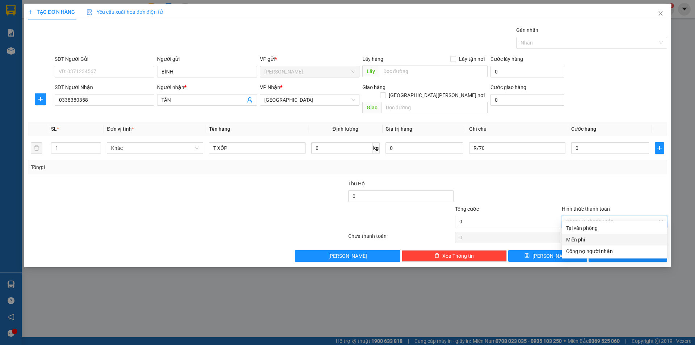
click at [580, 236] on div "Miễn phí" at bounding box center [614, 240] width 97 height 8
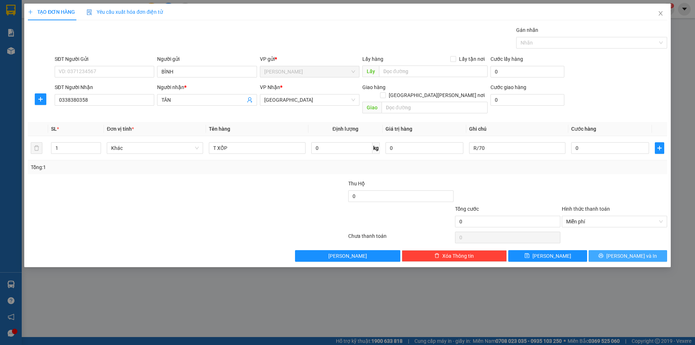
click at [592, 250] on button "[PERSON_NAME] và In" at bounding box center [627, 256] width 79 height 12
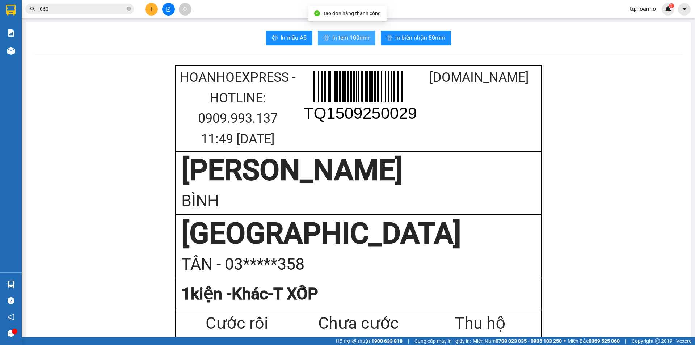
click at [359, 32] on button "In tem 100mm" at bounding box center [347, 38] width 58 height 14
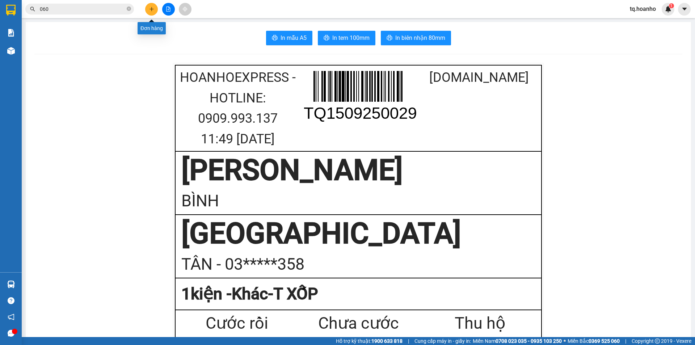
click at [151, 12] on button at bounding box center [151, 9] width 13 height 13
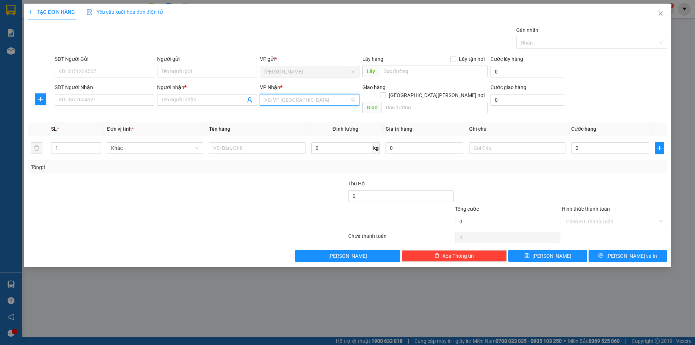
click at [267, 103] on input "search" at bounding box center [307, 99] width 86 height 11
click at [280, 146] on div "[GEOGRAPHIC_DATA]" at bounding box center [309, 149] width 91 height 8
click at [254, 144] on input "text" at bounding box center [257, 148] width 96 height 12
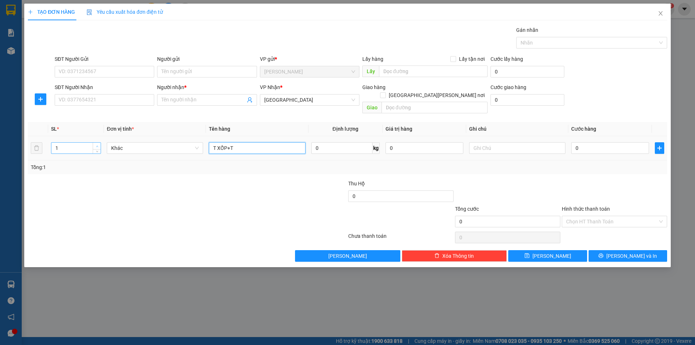
type input "T XỐP+T"
type input "2"
click at [98, 144] on span "up" at bounding box center [97, 146] width 4 height 4
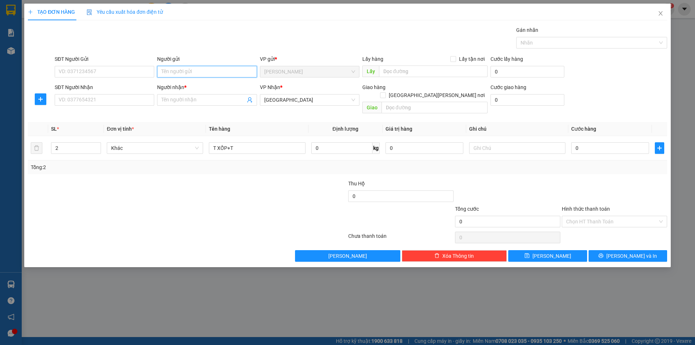
click at [160, 75] on input "Người gửi" at bounding box center [206, 72] width 99 height 12
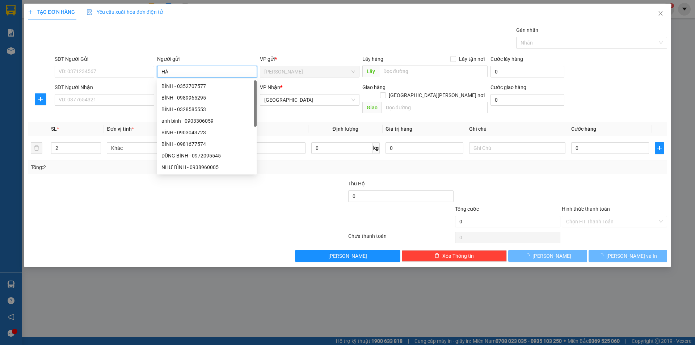
type input "HÀ"
drag, startPoint x: 102, startPoint y: 242, endPoint x: 102, endPoint y: 235, distance: 6.9
click at [102, 237] on div "Transit Pickup Surcharge Ids Transit Deliver Surcharge Ids Transit Deliver Surc…" at bounding box center [347, 144] width 639 height 236
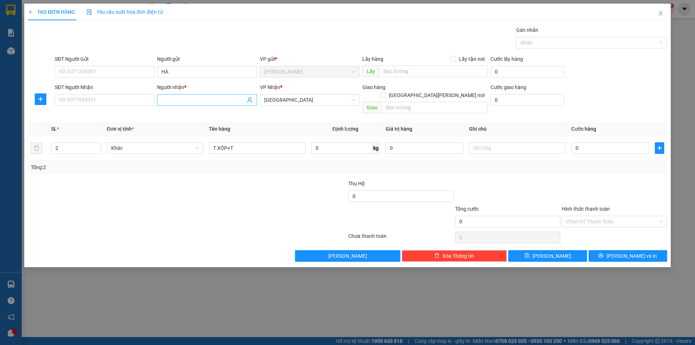
click at [187, 98] on input "Người nhận *" at bounding box center [203, 100] width 84 height 8
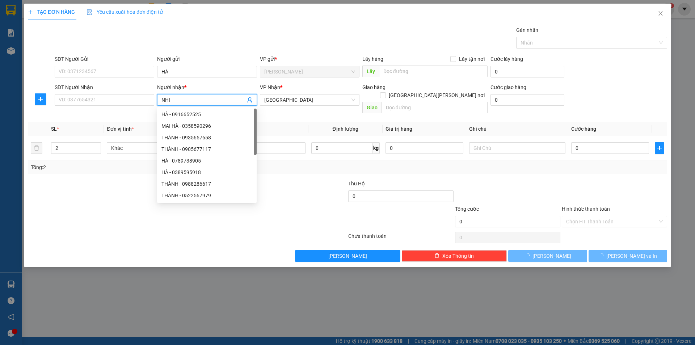
type input "NHI"
drag, startPoint x: 41, startPoint y: 267, endPoint x: 127, endPoint y: 210, distance: 103.1
click at [106, 232] on div "TẠO ĐƠN HÀNG Yêu cầu xuất [PERSON_NAME] điện tử Transit Pickup Surcharge Ids Tr…" at bounding box center [347, 172] width 695 height 345
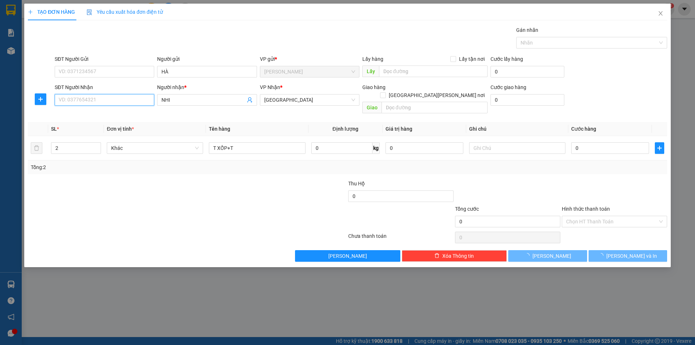
click at [123, 103] on input "SĐT Người Nhận" at bounding box center [104, 100] width 99 height 12
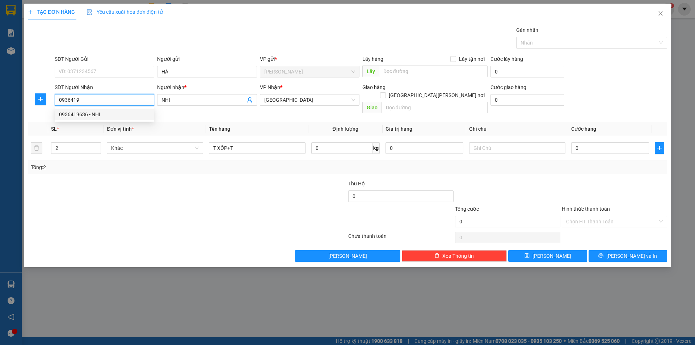
click at [110, 117] on div "0936419636 - NHI" at bounding box center [104, 114] width 91 height 8
type input "0936419636"
drag, startPoint x: 113, startPoint y: 186, endPoint x: 200, endPoint y: 167, distance: 89.1
click at [200, 167] on div "Transit Pickup Surcharge Ids Transit Deliver Surcharge Ids Transit Deliver Surc…" at bounding box center [347, 144] width 639 height 236
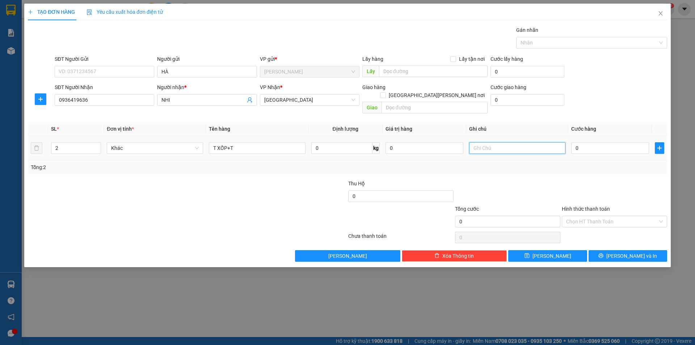
click at [492, 142] on input "text" at bounding box center [517, 148] width 96 height 12
type input "R/100"
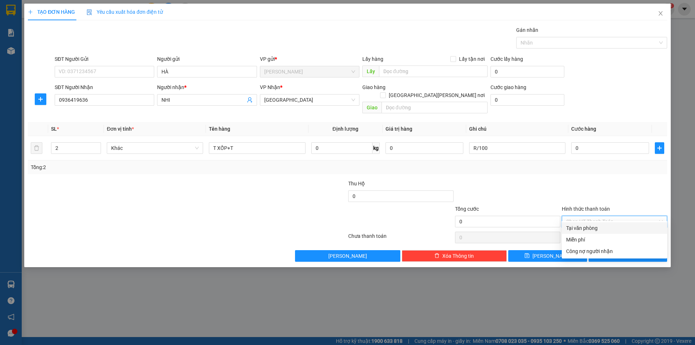
click at [571, 216] on input "Hình thức thanh toán" at bounding box center [612, 221] width 92 height 11
click at [582, 237] on div "Miễn phí" at bounding box center [614, 240] width 97 height 8
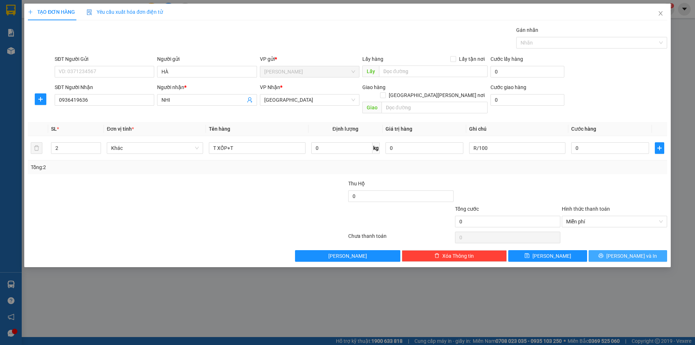
click at [597, 250] on button "[PERSON_NAME] và In" at bounding box center [627, 256] width 79 height 12
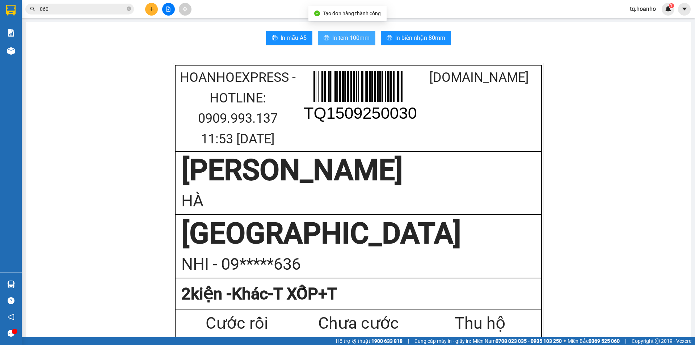
click at [343, 39] on span "In tem 100mm" at bounding box center [350, 37] width 37 height 9
click at [122, 9] on input "060" at bounding box center [82, 9] width 85 height 8
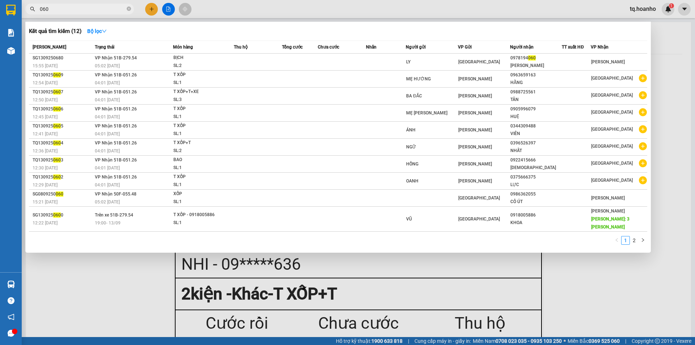
drag, startPoint x: 131, startPoint y: 281, endPoint x: 131, endPoint y: 275, distance: 6.5
click at [131, 279] on div at bounding box center [347, 172] width 695 height 345
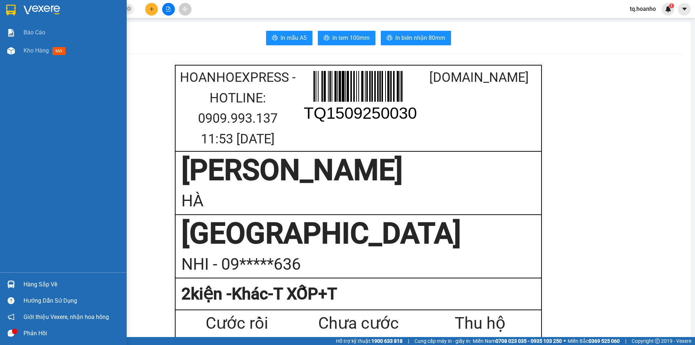
click at [45, 16] on div at bounding box center [63, 12] width 127 height 24
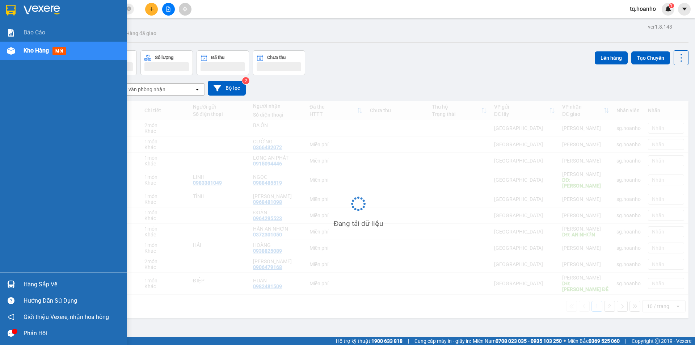
click at [44, 9] on img at bounding box center [42, 10] width 37 height 11
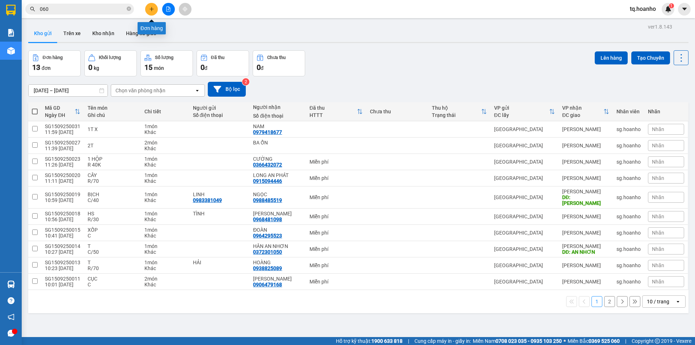
click at [152, 10] on icon "plus" at bounding box center [151, 9] width 0 height 4
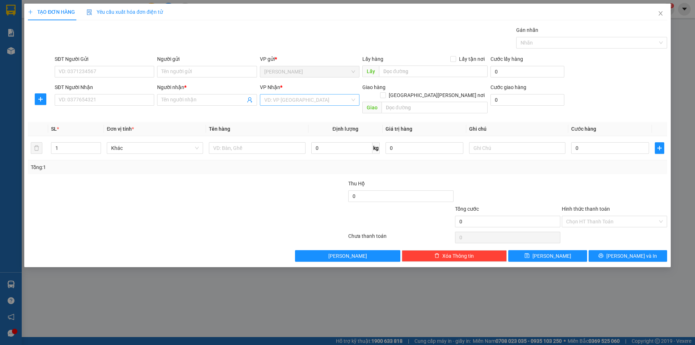
click at [309, 100] on input "search" at bounding box center [307, 99] width 86 height 11
drag, startPoint x: 275, startPoint y: 146, endPoint x: 249, endPoint y: 151, distance: 26.5
click at [275, 147] on div "[GEOGRAPHIC_DATA]" at bounding box center [309, 149] width 91 height 8
click at [233, 144] on input "text" at bounding box center [257, 148] width 96 height 12
click at [240, 143] on input "T XỐP" at bounding box center [257, 148] width 96 height 12
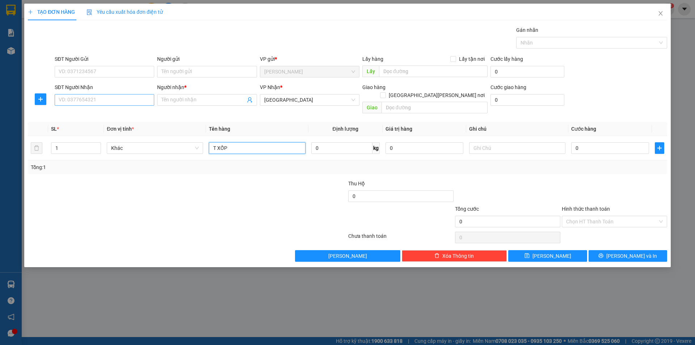
type input "T XỐP"
click at [137, 99] on input "SĐT Người Nhận" at bounding box center [104, 100] width 99 height 12
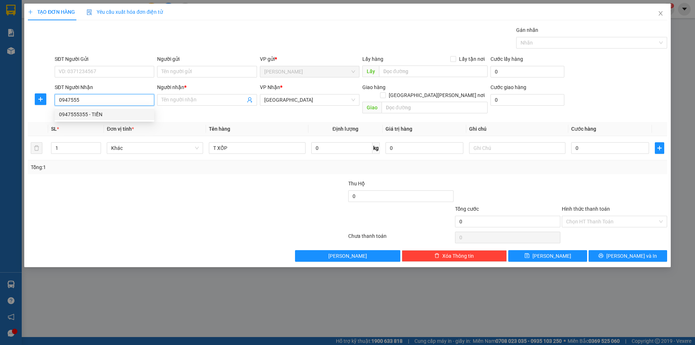
click at [103, 113] on div "0947555355 - TIẾN" at bounding box center [104, 114] width 91 height 8
type input "0947555355"
type input "TIẾN"
type input "0947555355"
drag, startPoint x: 77, startPoint y: 215, endPoint x: 124, endPoint y: 139, distance: 89.1
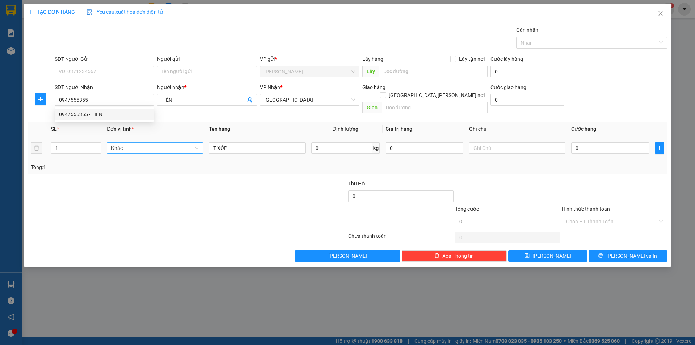
click at [103, 181] on form "Thu Hộ 0 Tổng cước 0 Hình thức thanh toán Chọn HT Thanh Toán" at bounding box center [347, 204] width 639 height 51
click at [504, 142] on input "text" at bounding box center [517, 148] width 96 height 12
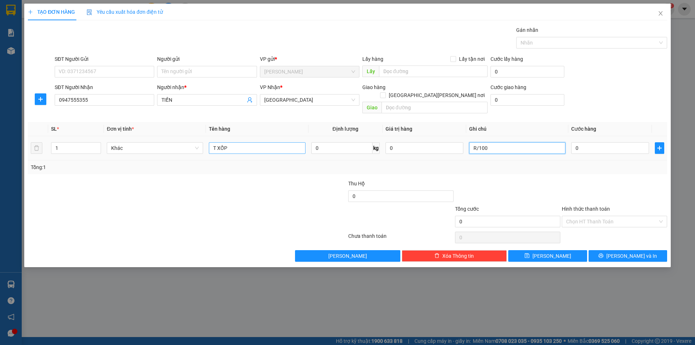
type input "R/100"
click at [241, 142] on input "T XỐP" at bounding box center [257, 148] width 96 height 12
type input "T XỐP+BỊCH"
type input "2"
click at [98, 144] on span "up" at bounding box center [97, 146] width 4 height 4
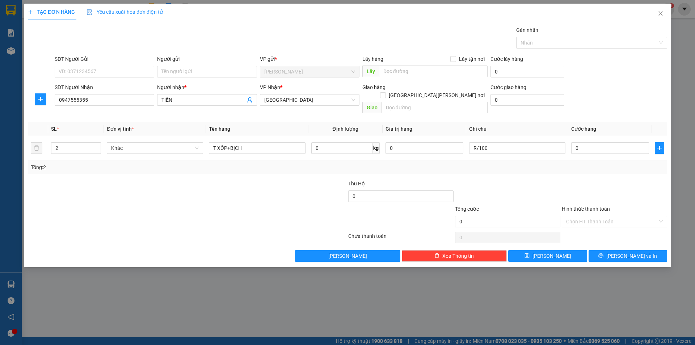
click at [115, 180] on div at bounding box center [133, 191] width 213 height 25
click at [517, 142] on input "R/100" at bounding box center [517, 148] width 96 height 12
type input "R/100 GIAO"
click at [598, 216] on input "Hình thức thanh toán" at bounding box center [612, 221] width 92 height 11
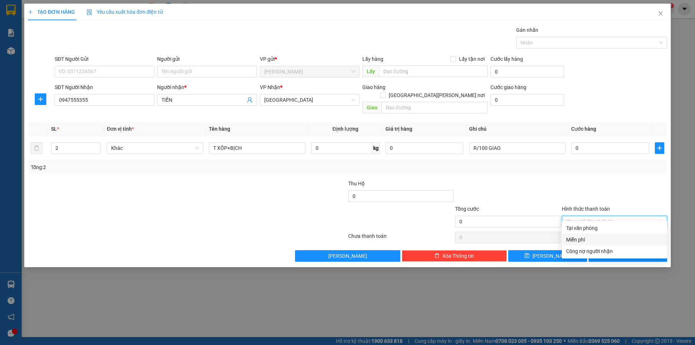
click at [593, 239] on div "Miễn phí" at bounding box center [614, 240] width 97 height 8
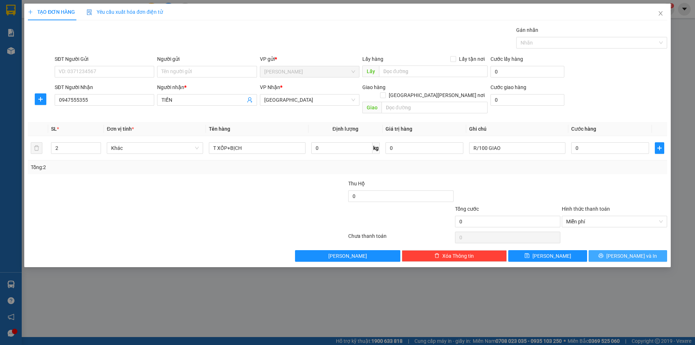
click at [611, 250] on button "[PERSON_NAME] và In" at bounding box center [627, 256] width 79 height 12
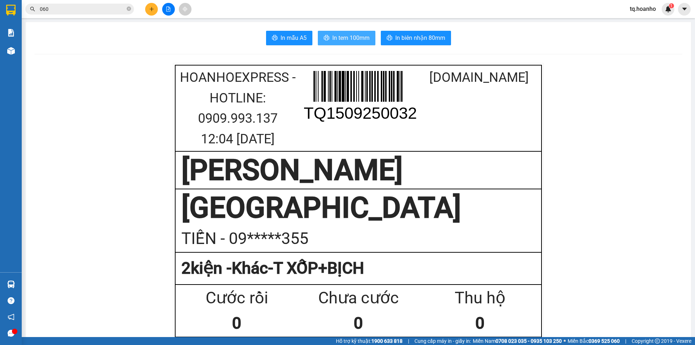
click at [364, 33] on button "In tem 100mm" at bounding box center [347, 38] width 58 height 14
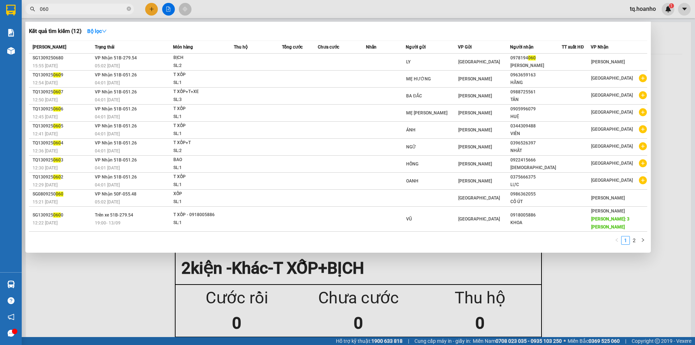
click at [92, 9] on input "060" at bounding box center [82, 9] width 85 height 8
type input "0"
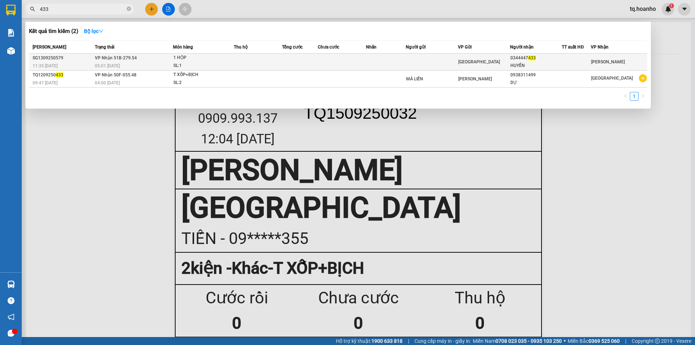
type input "433"
click at [271, 60] on td at bounding box center [258, 62] width 48 height 17
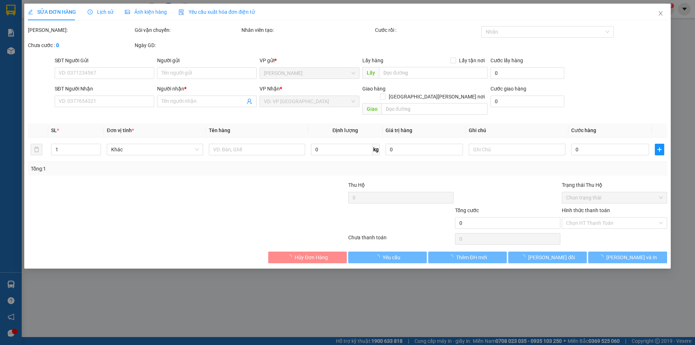
type input "0344447433"
type input "HUYỀN"
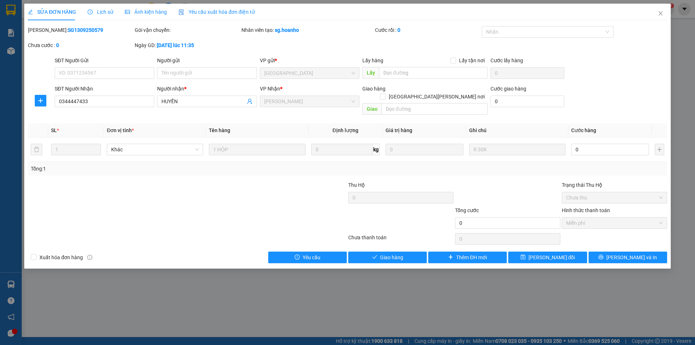
click at [686, 96] on div "SỬA ĐƠN HÀNG Lịch sử [PERSON_NAME] hàng Yêu cầu xuất [PERSON_NAME] điện tử Tota…" at bounding box center [347, 172] width 695 height 345
click at [687, 54] on div "SỬA ĐƠN HÀNG Lịch sử [PERSON_NAME] hàng Yêu cầu xuất [PERSON_NAME] điện tử Tota…" at bounding box center [347, 172] width 695 height 345
click at [655, 12] on span "Close" at bounding box center [660, 14] width 20 height 20
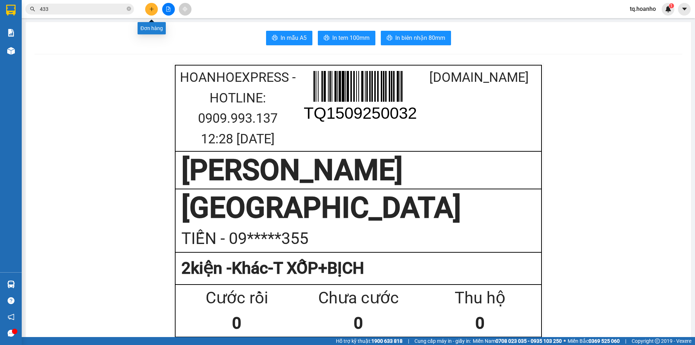
click at [152, 5] on button at bounding box center [151, 9] width 13 height 13
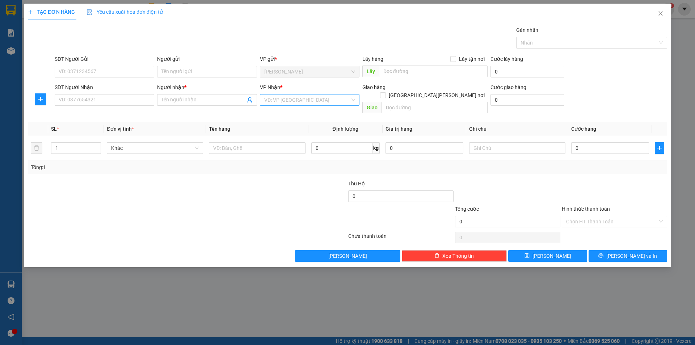
click at [298, 99] on input "search" at bounding box center [307, 99] width 86 height 11
click at [279, 150] on div "[GEOGRAPHIC_DATA]" at bounding box center [309, 149] width 91 height 8
click at [187, 71] on input "Người gửi" at bounding box center [206, 72] width 99 height 12
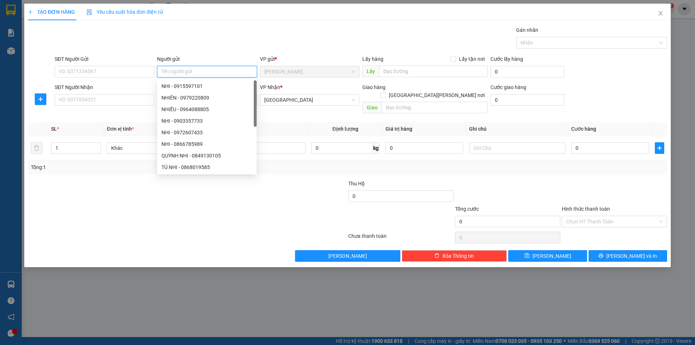
type input "C"
type input "VINH"
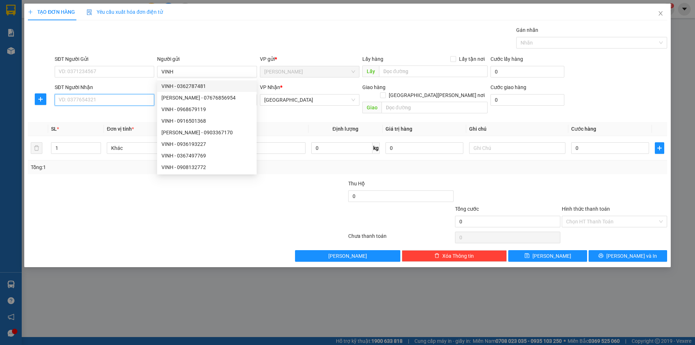
click at [93, 101] on input "SĐT Người Nhận" at bounding box center [104, 100] width 99 height 12
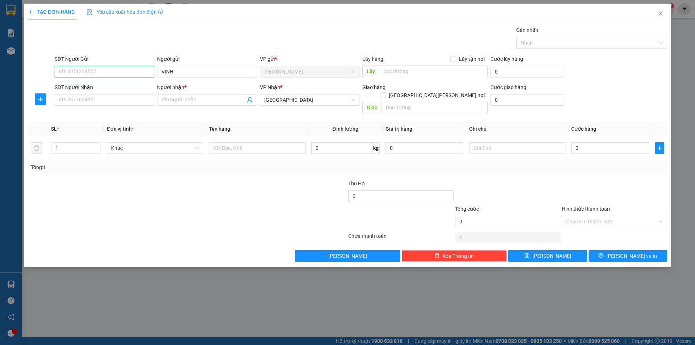
click at [96, 72] on input "SĐT Người Gửi" at bounding box center [104, 72] width 99 height 12
click at [92, 99] on div "0987259278 - [PERSON_NAME]" at bounding box center [104, 98] width 91 height 8
type input "0987259278"
click at [131, 170] on div "Transit Pickup Surcharge Ids Transit Deliver Surcharge Ids Transit Deliver Surc…" at bounding box center [347, 144] width 639 height 236
click at [227, 142] on input "text" at bounding box center [257, 148] width 96 height 12
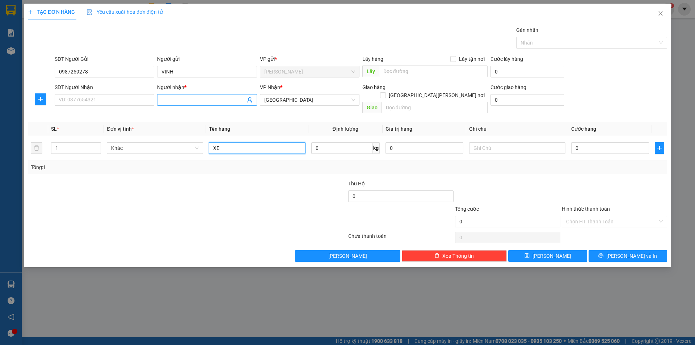
type input "XE"
click at [226, 101] on input "Người nhận *" at bounding box center [203, 100] width 84 height 8
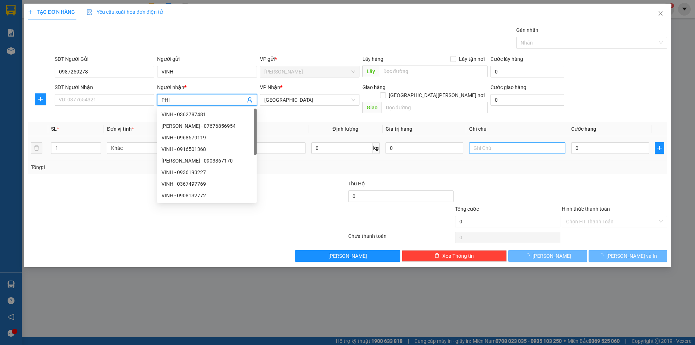
type input "PHI"
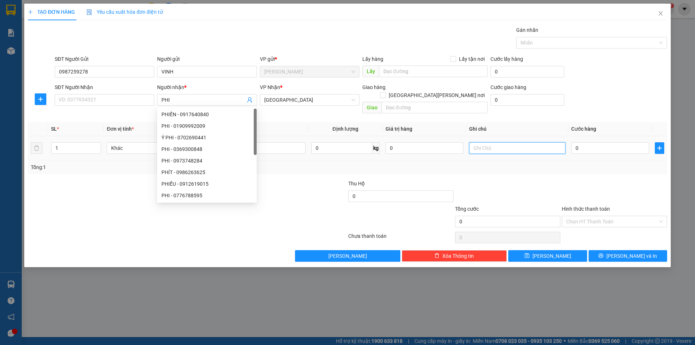
click at [502, 142] on input "text" at bounding box center [517, 148] width 96 height 12
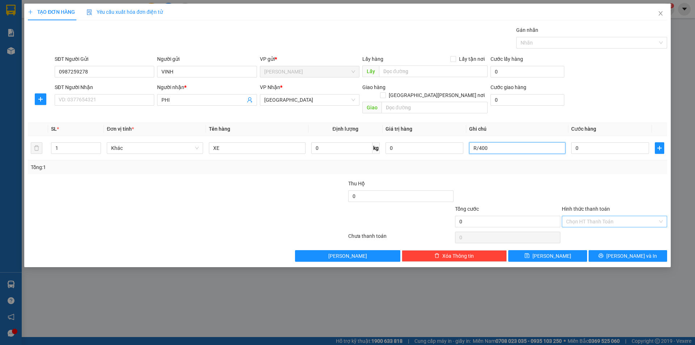
type input "R/400"
click at [583, 216] on input "Hình thức thanh toán" at bounding box center [612, 221] width 92 height 11
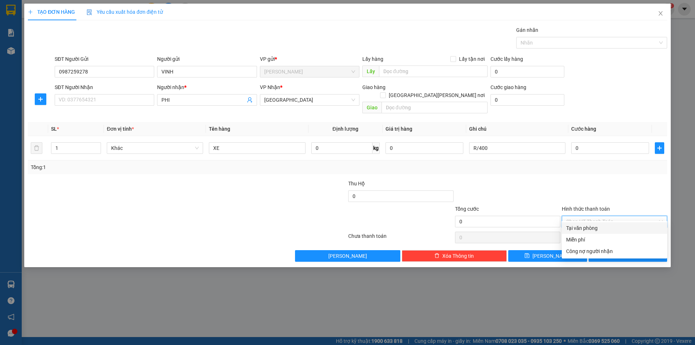
drag, startPoint x: 582, startPoint y: 226, endPoint x: 582, endPoint y: 232, distance: 5.8
click at [582, 232] on div "Tại văn phòng" at bounding box center [614, 228] width 105 height 12
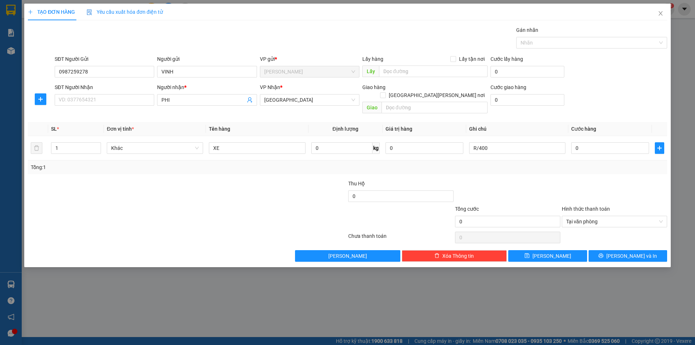
click at [582, 232] on div at bounding box center [614, 237] width 107 height 14
click at [586, 216] on span "Tại văn phòng" at bounding box center [614, 221] width 97 height 11
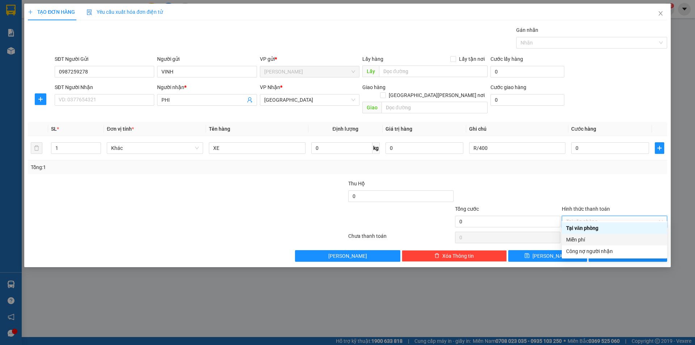
click at [588, 242] on div "Miễn phí" at bounding box center [614, 240] width 97 height 8
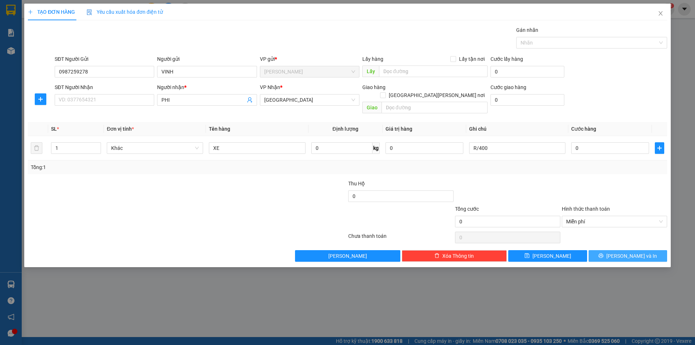
click at [610, 250] on button "[PERSON_NAME] và In" at bounding box center [627, 256] width 79 height 12
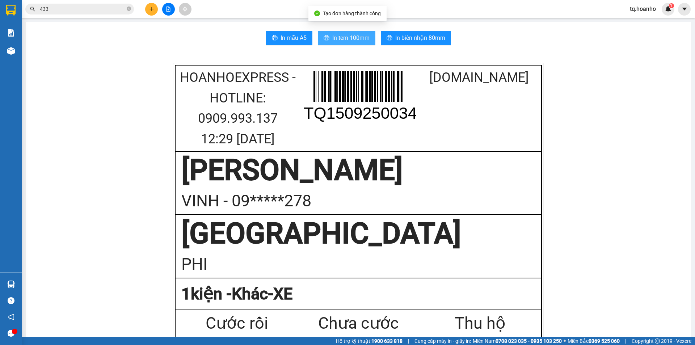
click at [343, 38] on span "In tem 100mm" at bounding box center [350, 37] width 37 height 9
